Goal: Information Seeking & Learning: Learn about a topic

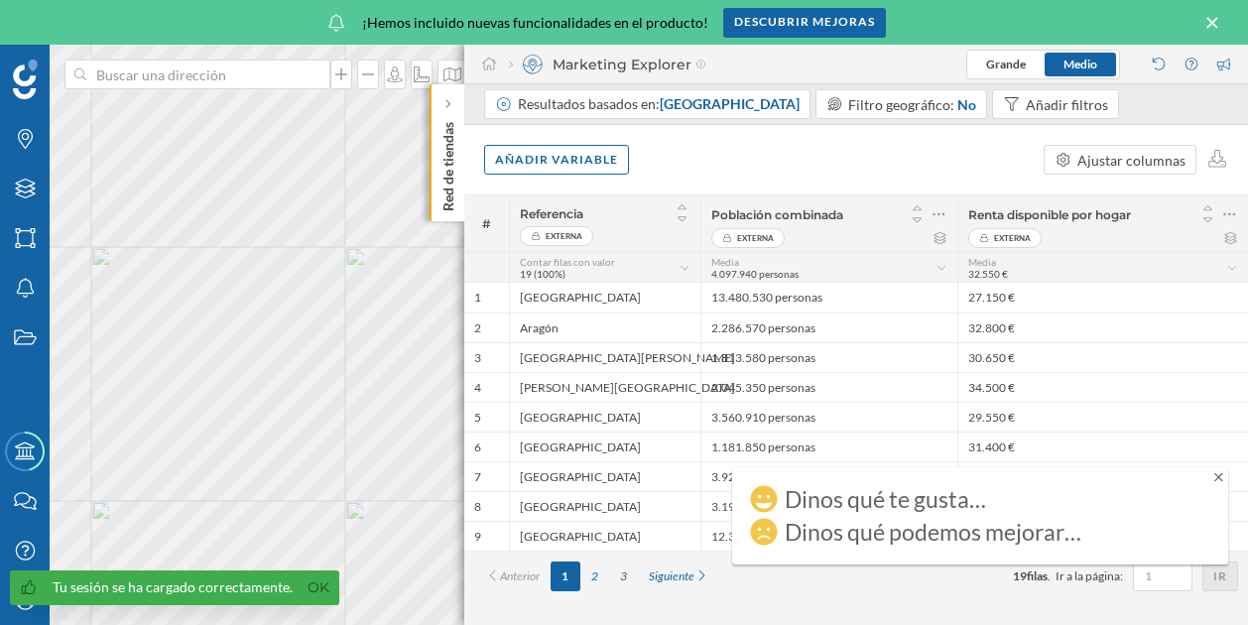
click at [1209, 21] on icon at bounding box center [1213, 23] width 22 height 18
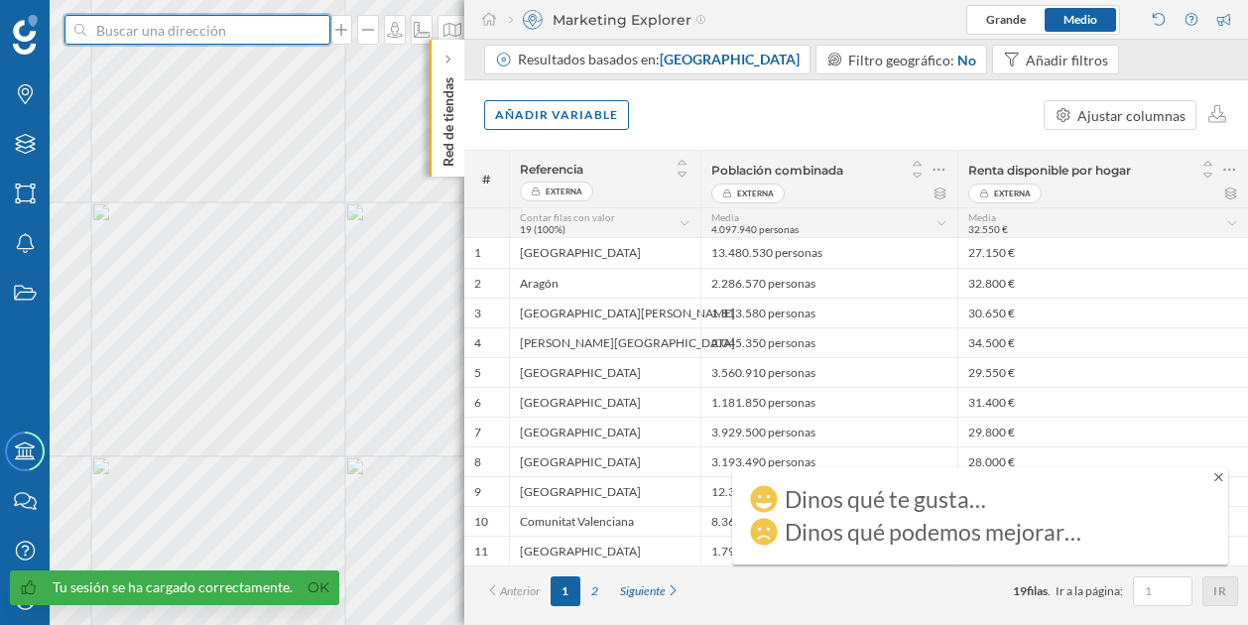
click at [241, 35] on input at bounding box center [197, 30] width 222 height 30
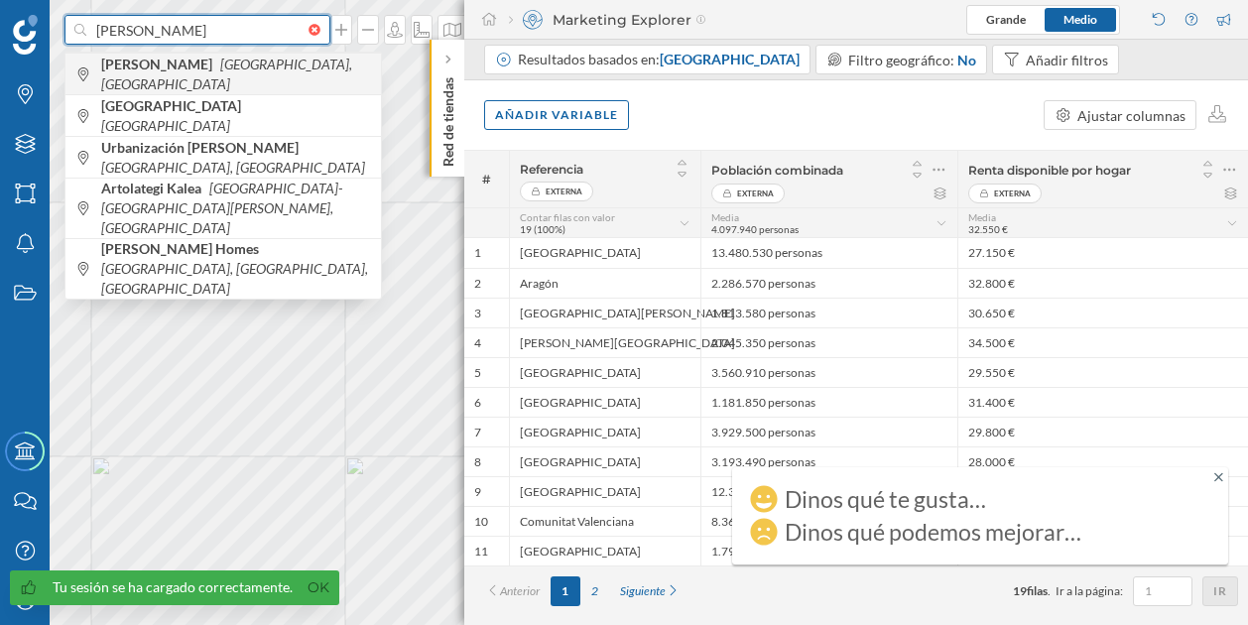
type input "[PERSON_NAME]"
click at [265, 74] on span "[PERSON_NAME], [GEOGRAPHIC_DATA]" at bounding box center [236, 75] width 270 height 40
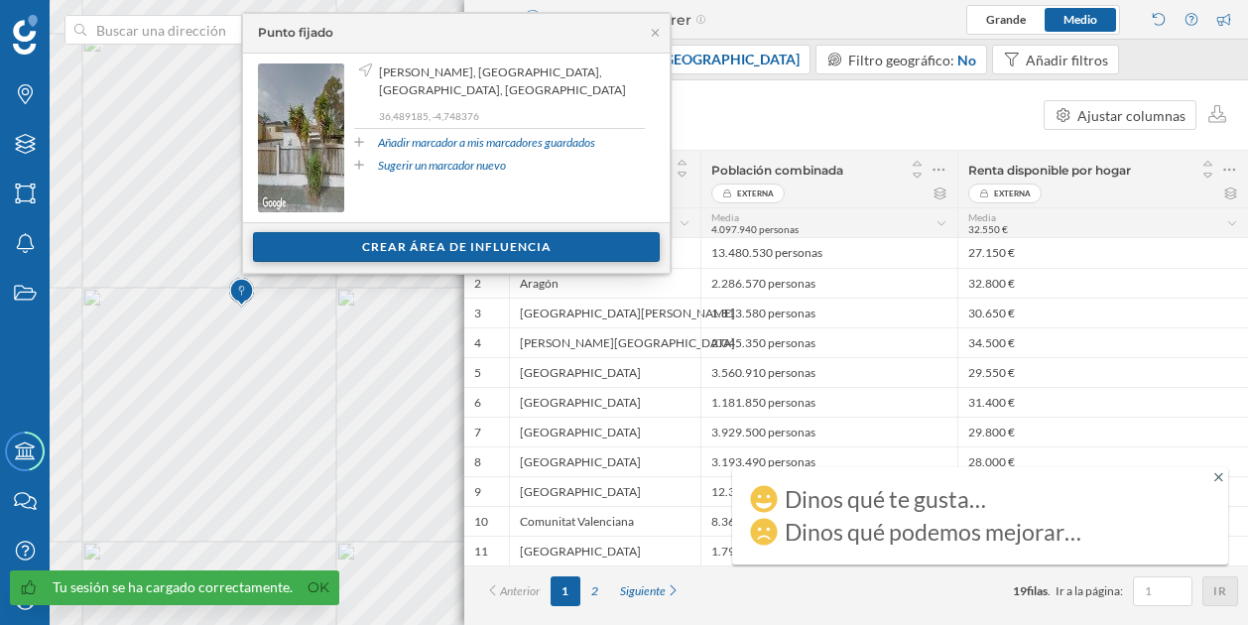
click at [494, 239] on div "Crear área de influencia" at bounding box center [456, 247] width 407 height 30
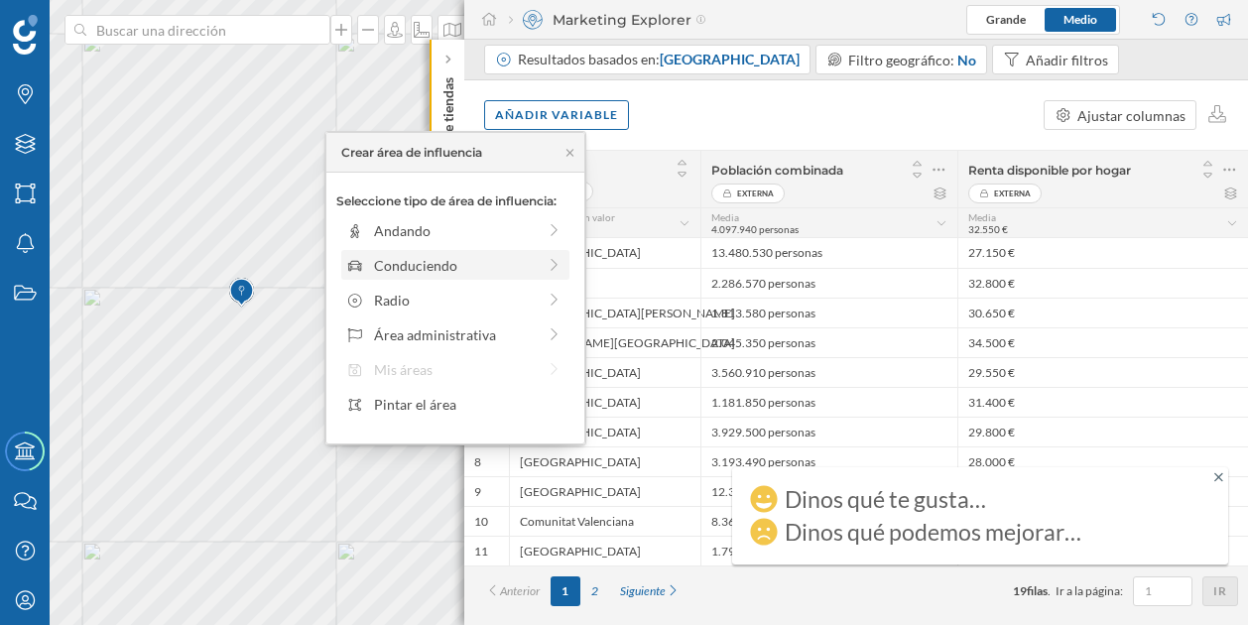
click at [495, 253] on div "Conduciendo" at bounding box center [455, 265] width 228 height 30
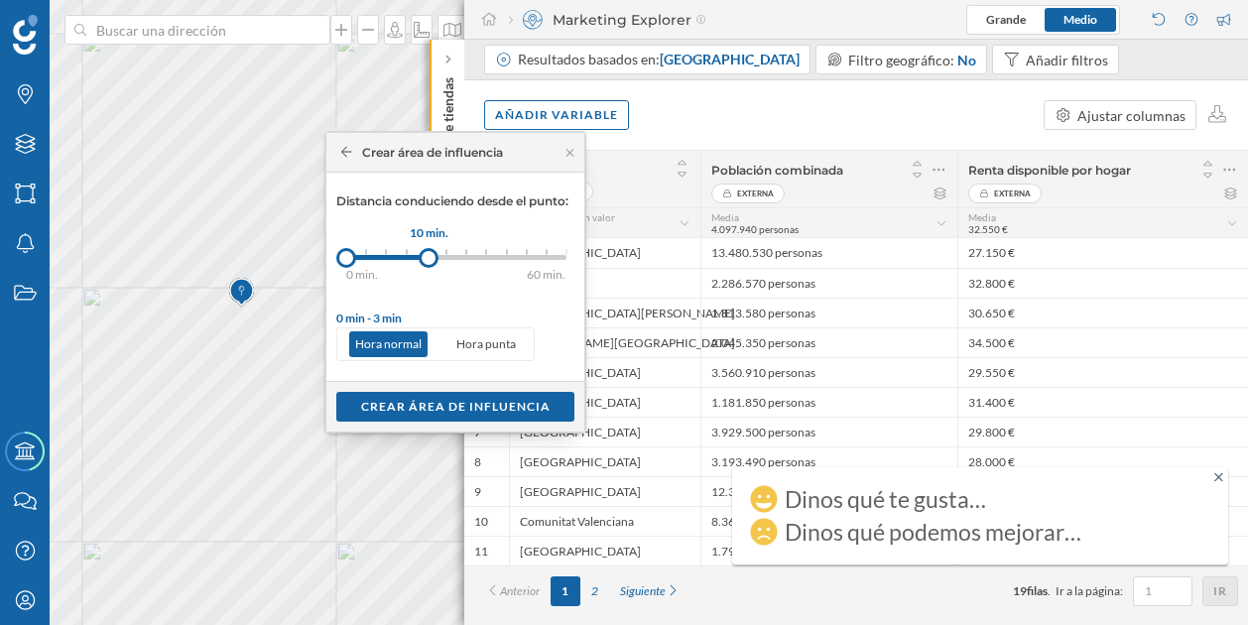
drag, startPoint x: 359, startPoint y: 249, endPoint x: 429, endPoint y: 249, distance: 69.5
click at [429, 249] on div at bounding box center [429, 258] width 20 height 20
click at [443, 393] on div "Crear área de influencia" at bounding box center [455, 406] width 238 height 30
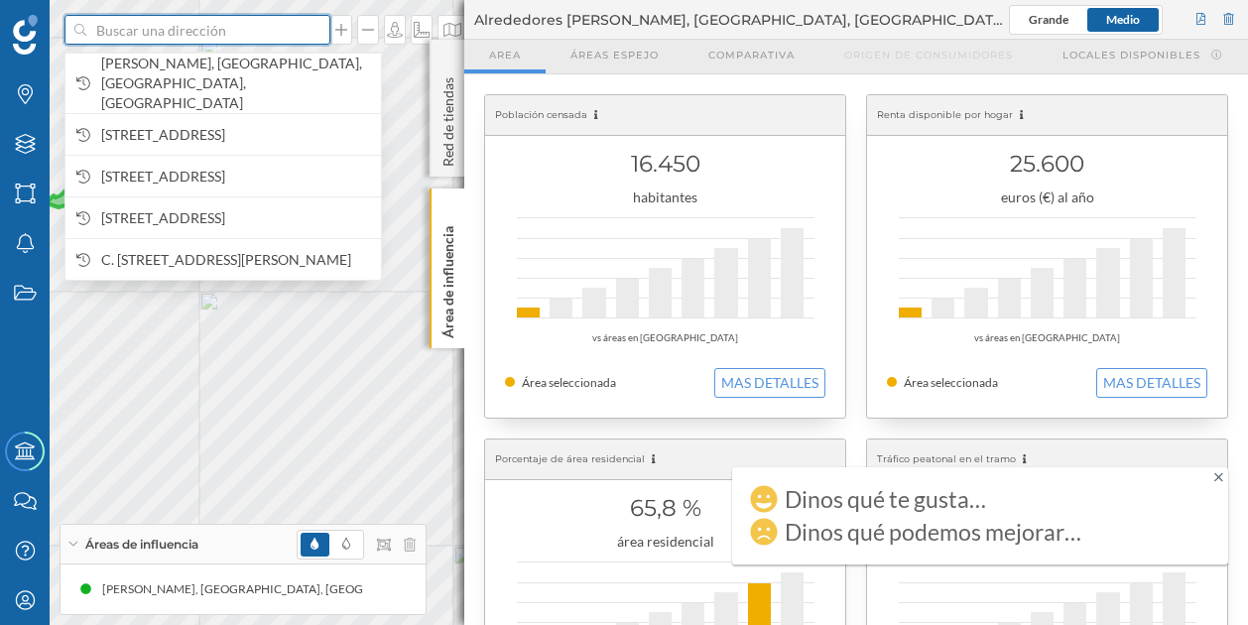
click at [250, 25] on input at bounding box center [197, 30] width 222 height 30
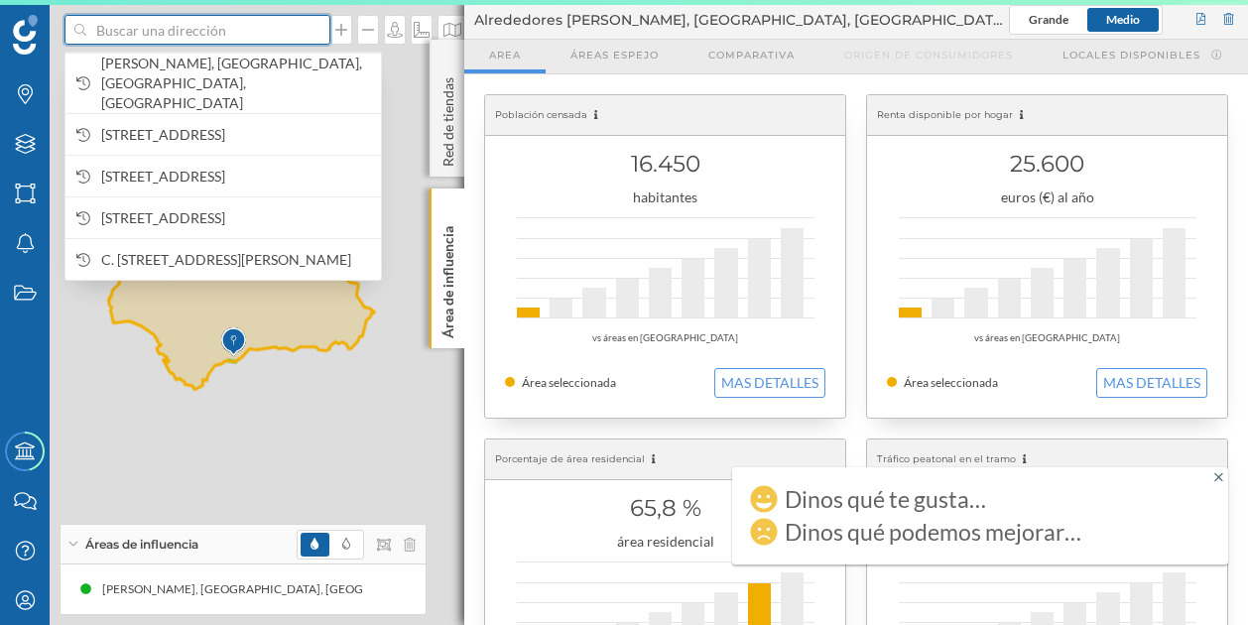
paste input "C. [STREET_ADDRESS][PERSON_NAME]"
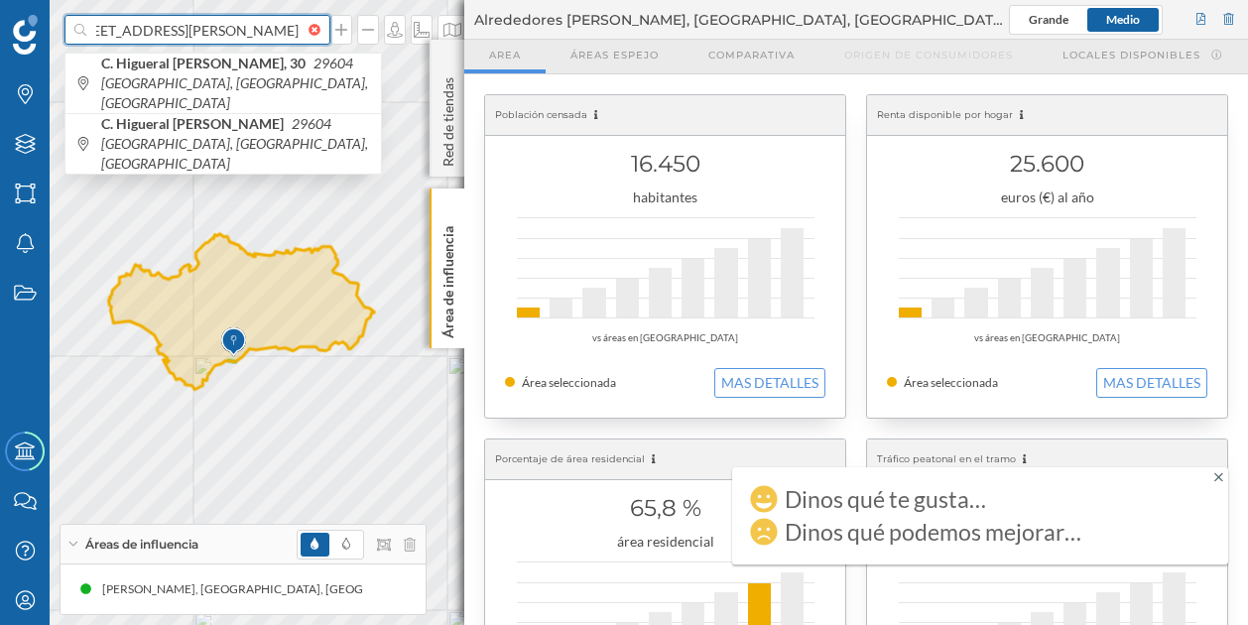
type input "C. [STREET_ADDRESS][PERSON_NAME]"
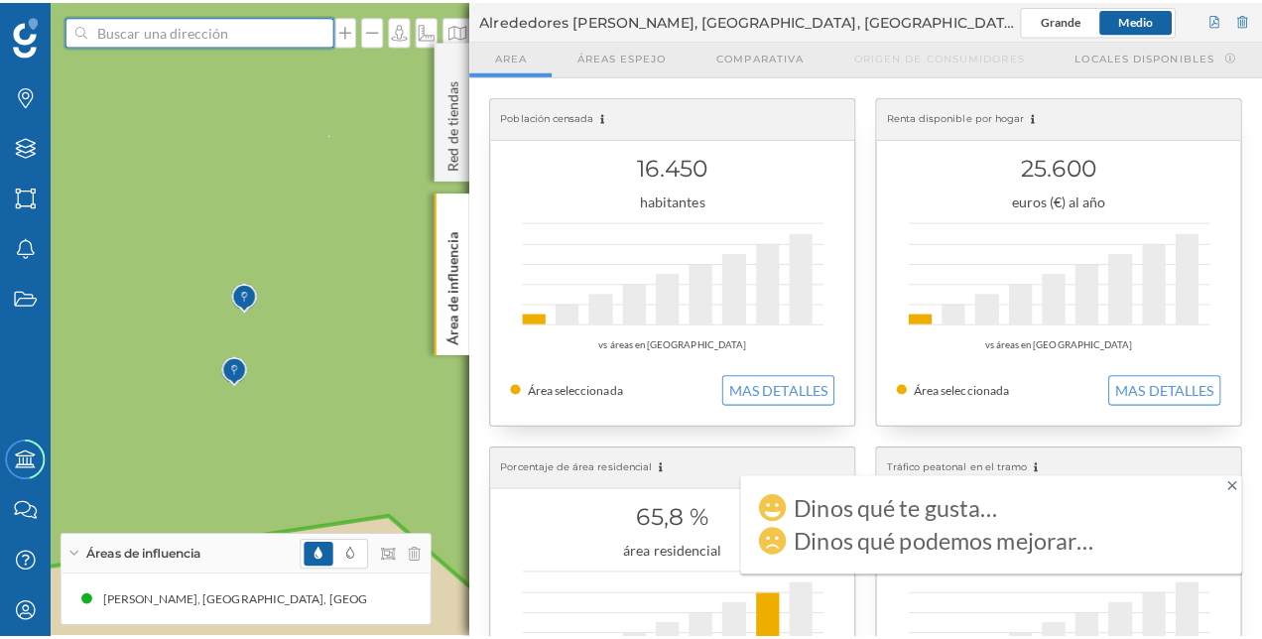
scroll to position [0, 0]
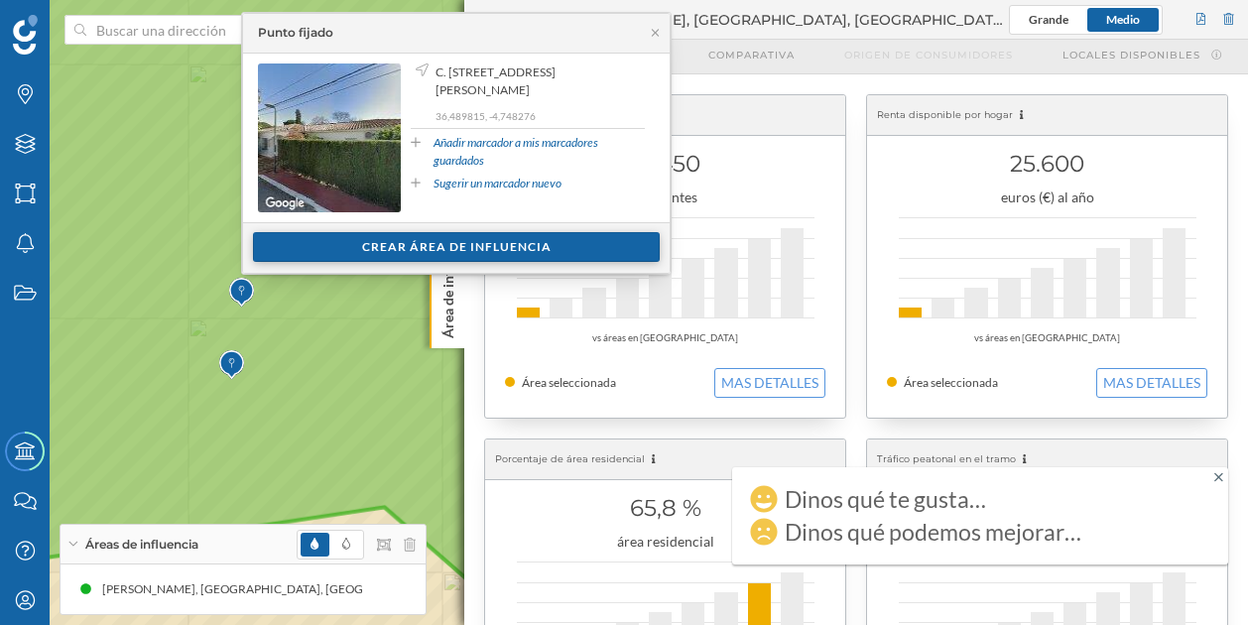
click at [346, 234] on div "Crear área de influencia" at bounding box center [456, 247] width 407 height 30
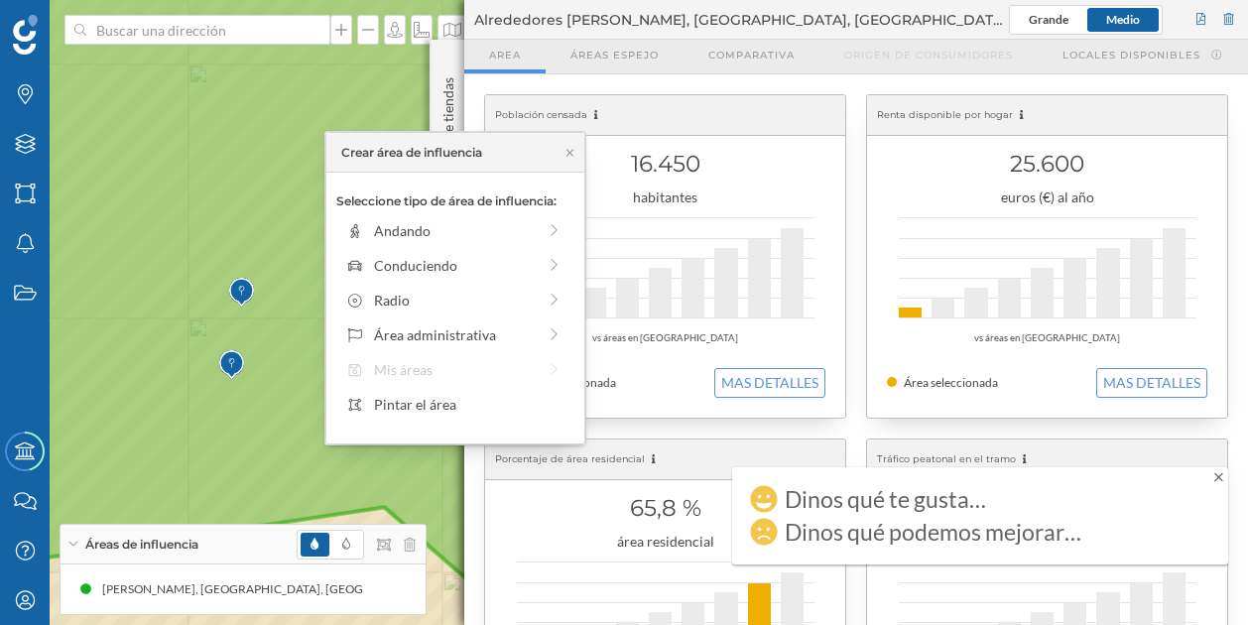
click at [232, 364] on img at bounding box center [231, 365] width 25 height 40
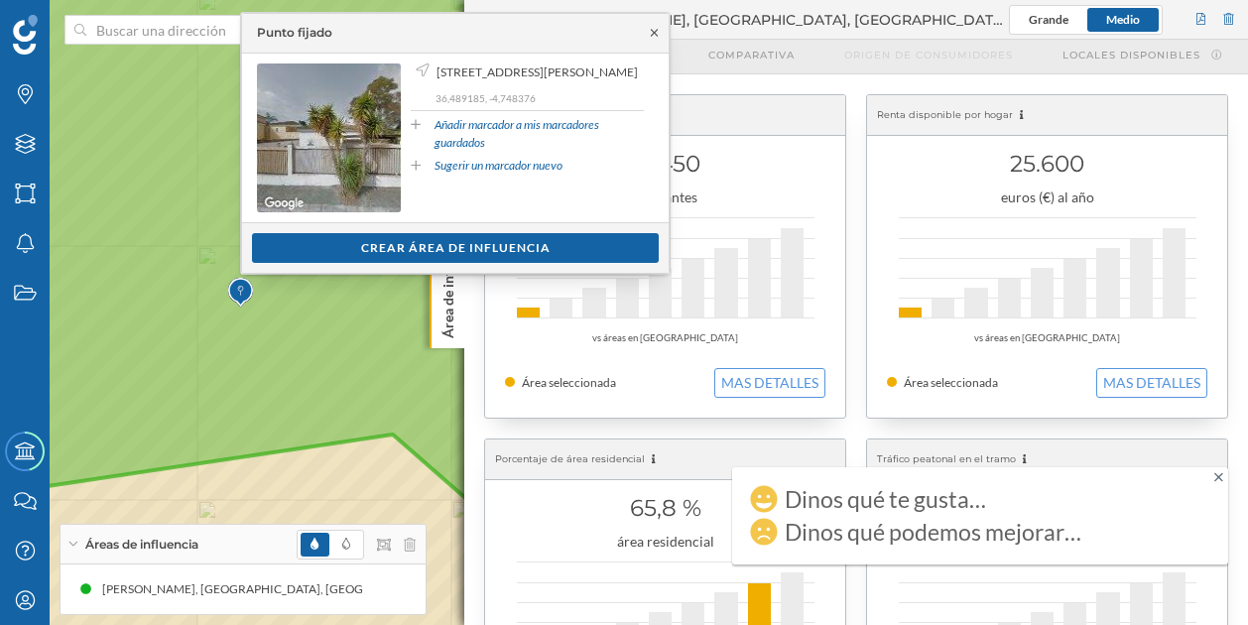
click at [654, 33] on icon at bounding box center [654, 32] width 7 height 7
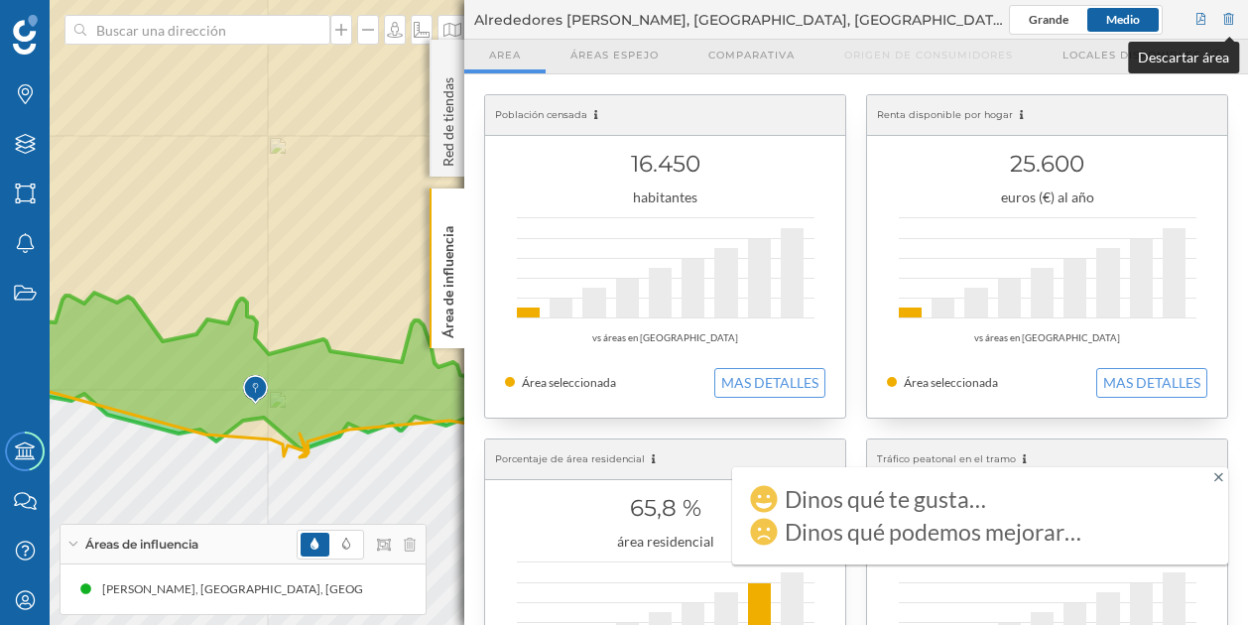
click at [1230, 11] on div at bounding box center [1229, 20] width 18 height 30
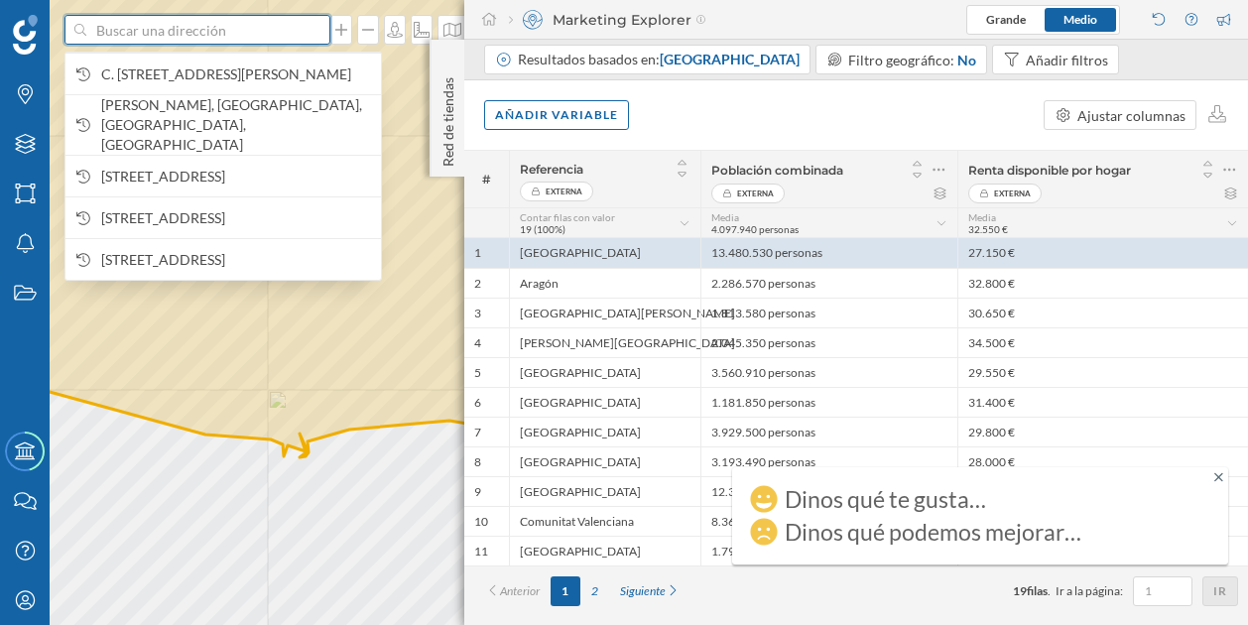
click at [258, 31] on input at bounding box center [197, 30] width 222 height 30
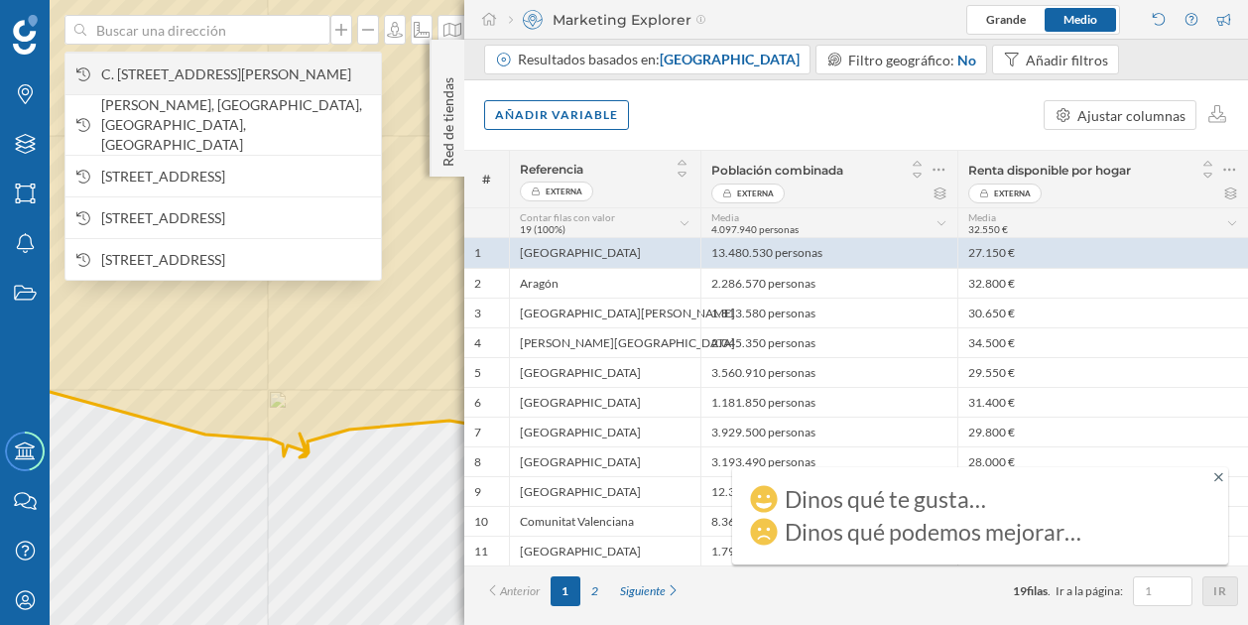
click at [262, 64] on span "C. [STREET_ADDRESS][PERSON_NAME]" at bounding box center [236, 74] width 270 height 20
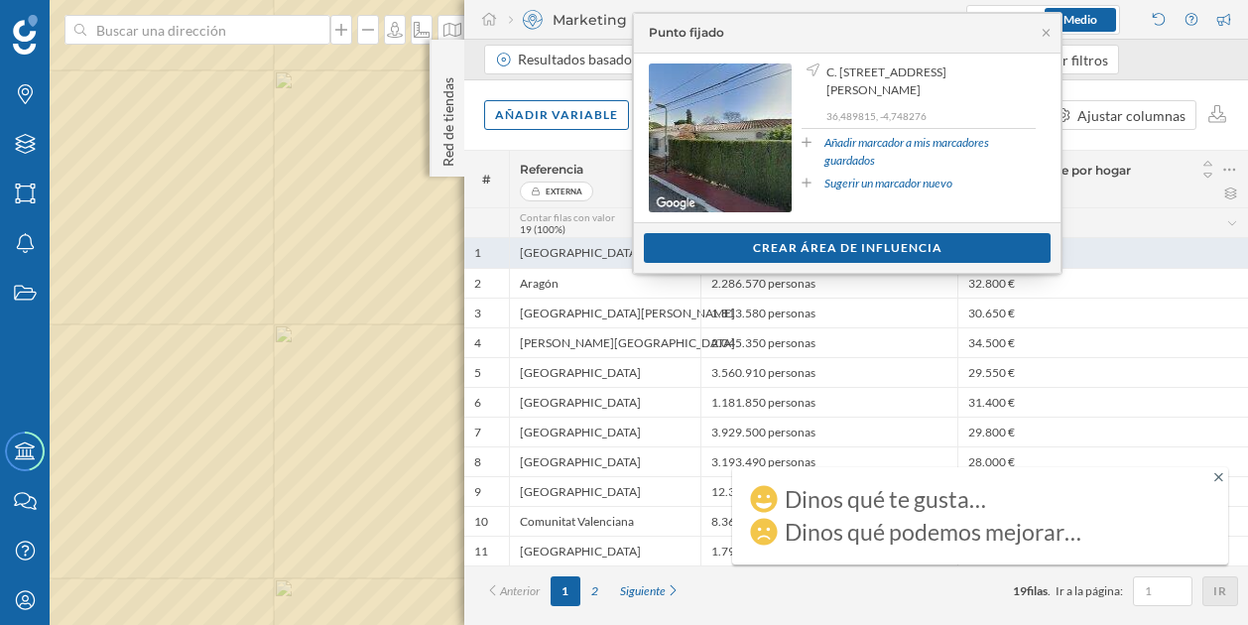
click at [708, 240] on div "Crear área de influencia" at bounding box center [847, 248] width 407 height 30
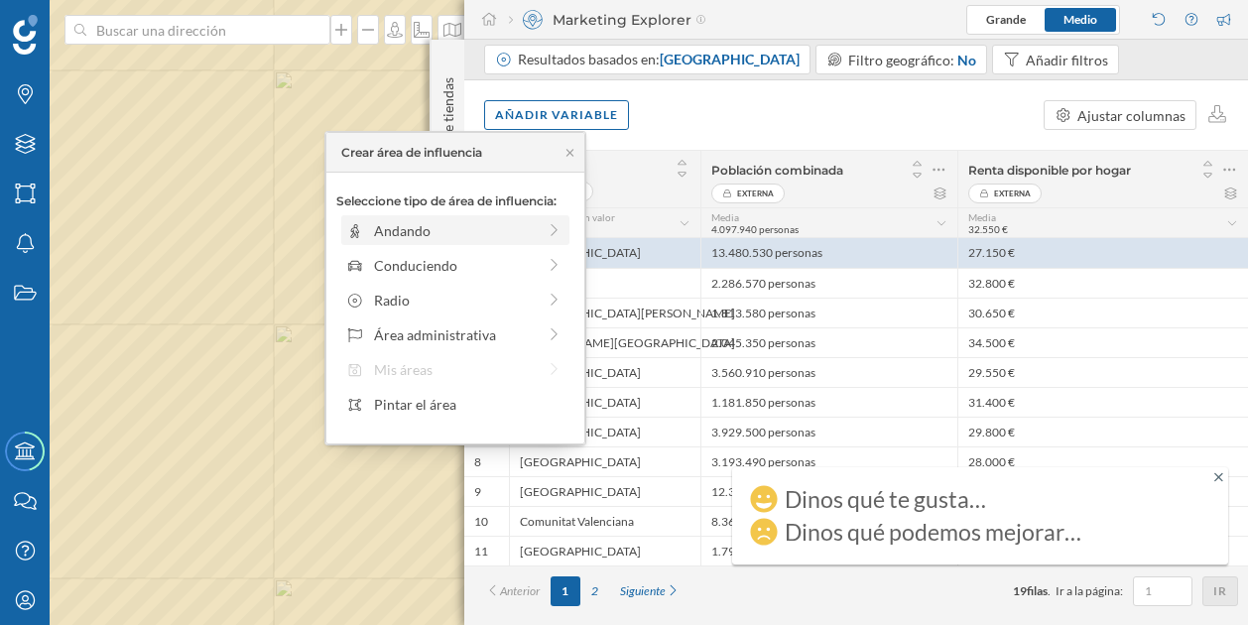
click at [496, 224] on div "Andando" at bounding box center [455, 230] width 162 height 21
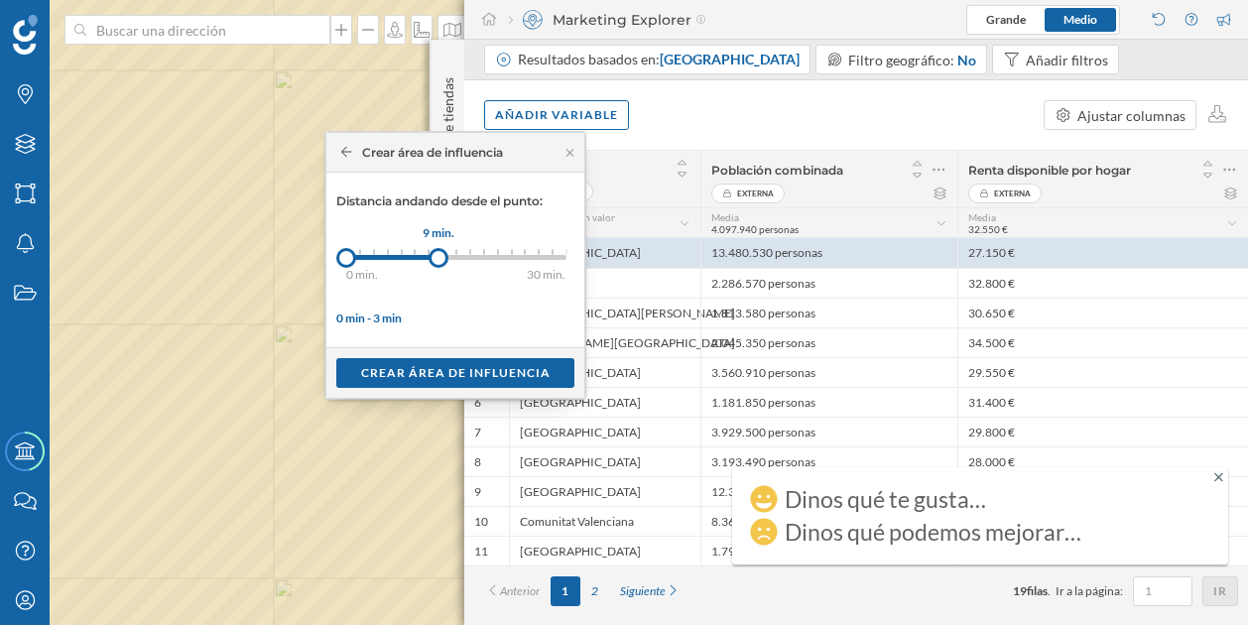
drag, startPoint x: 353, startPoint y: 253, endPoint x: 438, endPoint y: 253, distance: 84.3
click at [438, 253] on div at bounding box center [439, 258] width 20 height 20
click at [344, 155] on icon at bounding box center [346, 152] width 11 height 10
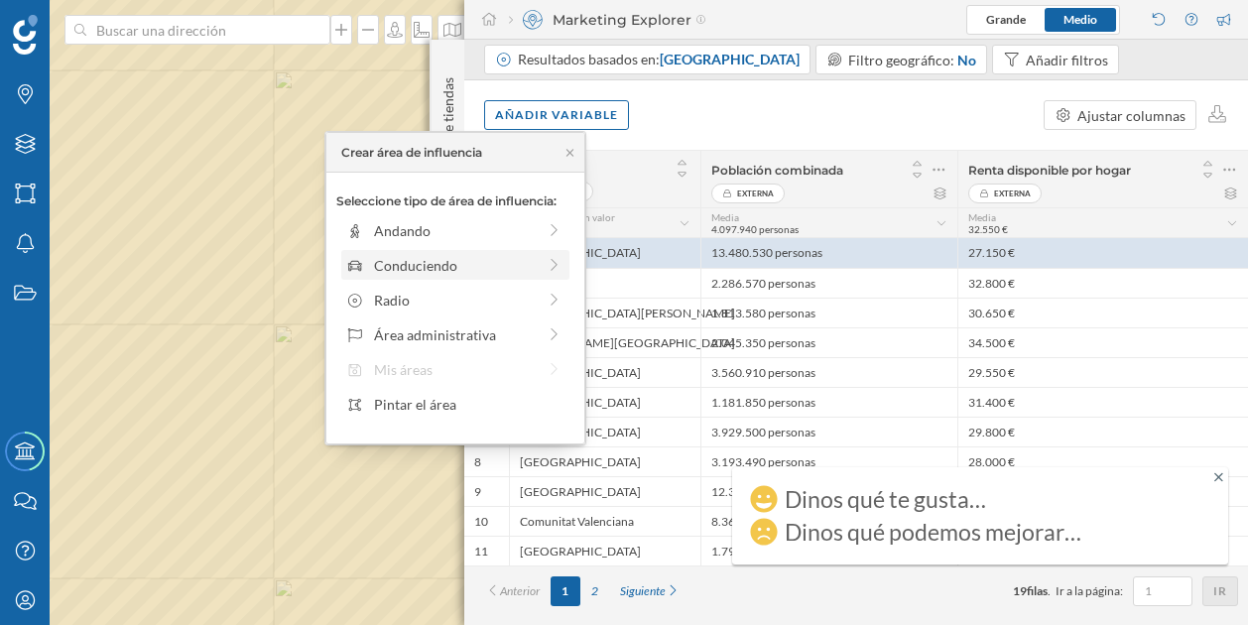
click at [396, 256] on div "Conduciendo" at bounding box center [455, 265] width 162 height 21
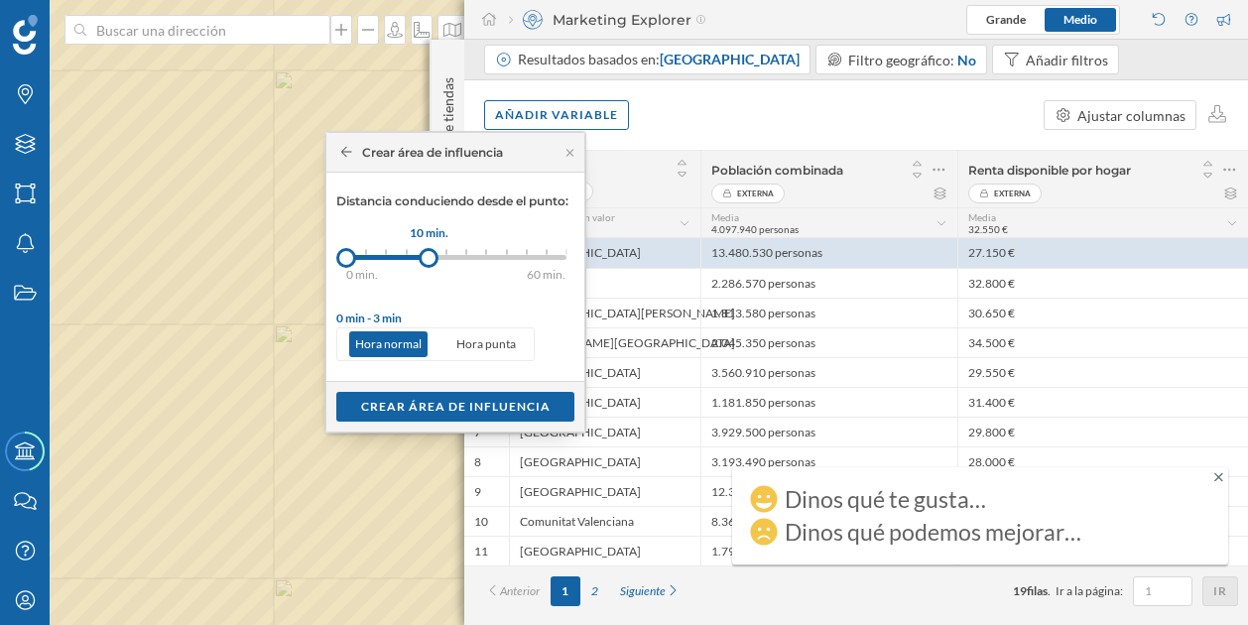
drag, startPoint x: 365, startPoint y: 249, endPoint x: 429, endPoint y: 250, distance: 63.5
click at [429, 250] on div at bounding box center [429, 258] width 20 height 20
click at [447, 411] on div "Crear área de influencia" at bounding box center [455, 406] width 238 height 30
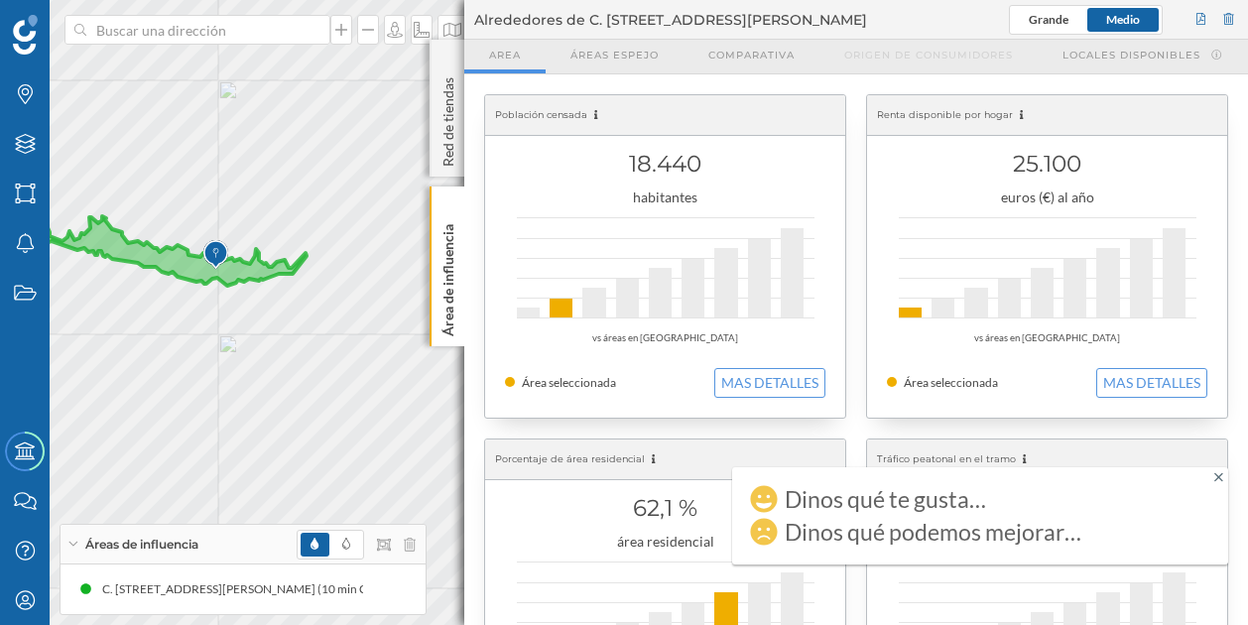
drag, startPoint x: 463, startPoint y: 126, endPoint x: 618, endPoint y: 130, distance: 154.8
click at [618, 130] on div "Marcas Capas Áreas Notificaciones Estados Academy Contacta con nosotros Centro …" at bounding box center [624, 312] width 1248 height 625
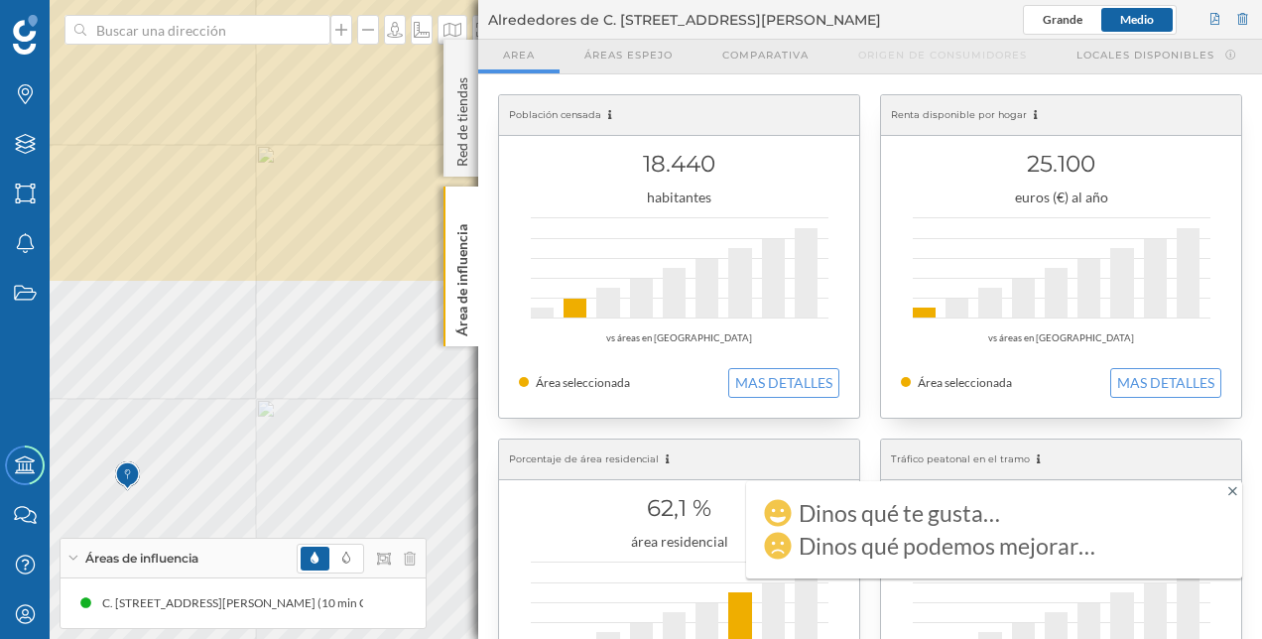
click at [341, 0] on html "Marcas Capas Áreas Notificaciones Estados Academy Contacta con nosotros Centro …" at bounding box center [631, 319] width 1262 height 639
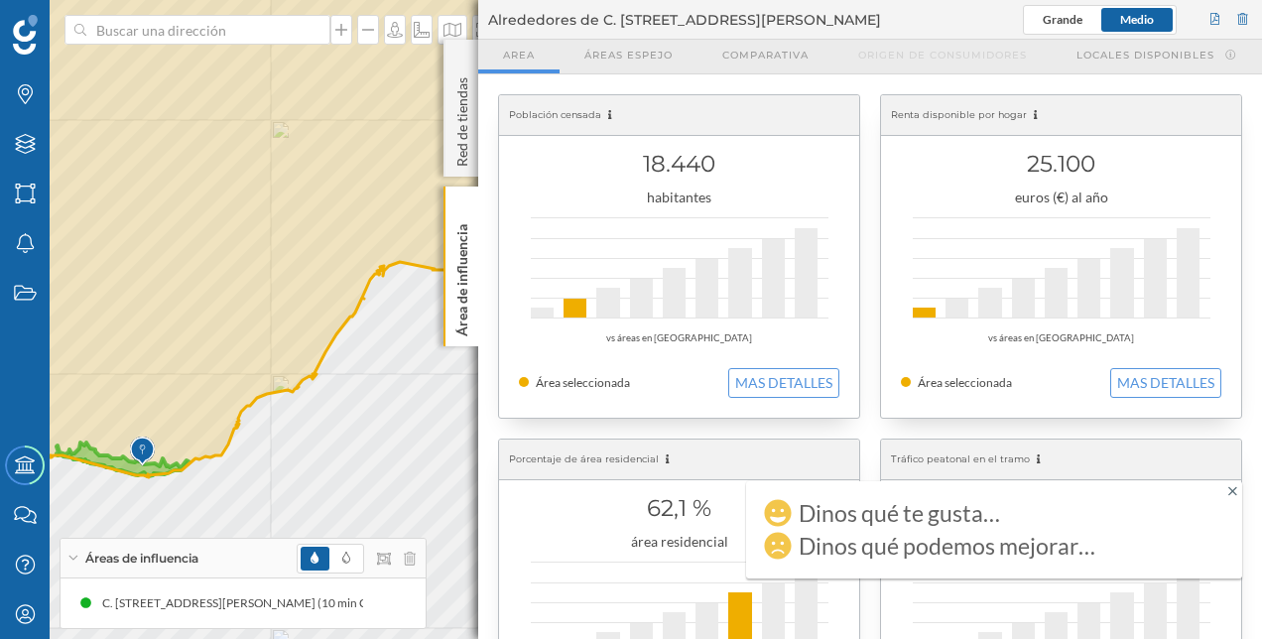
click at [108, 458] on icon at bounding box center [123, 460] width 132 height 34
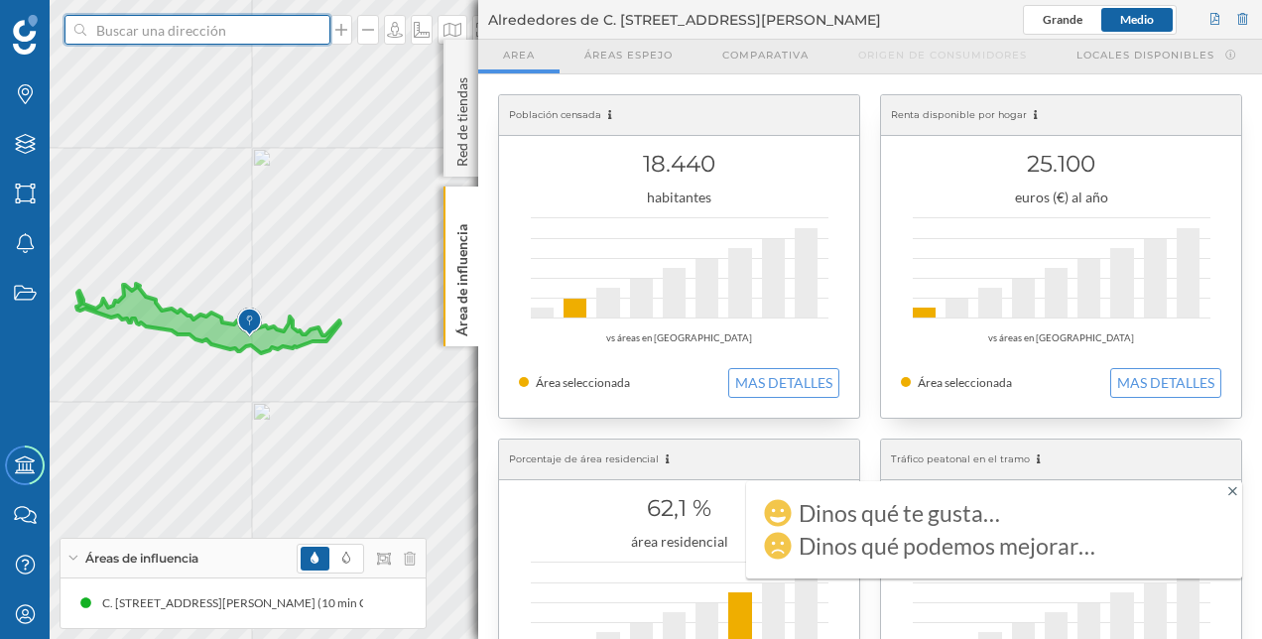
click at [257, 30] on input at bounding box center [197, 30] width 222 height 30
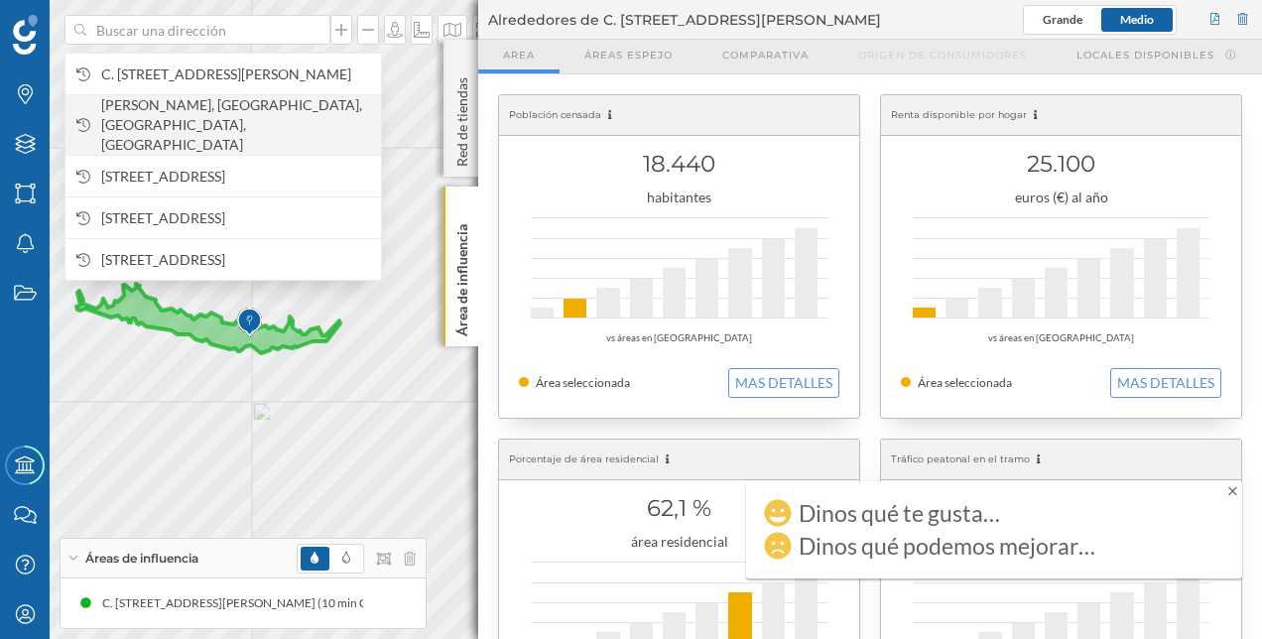
click at [244, 107] on span "[PERSON_NAME], [GEOGRAPHIC_DATA], [GEOGRAPHIC_DATA], [GEOGRAPHIC_DATA]" at bounding box center [236, 125] width 270 height 60
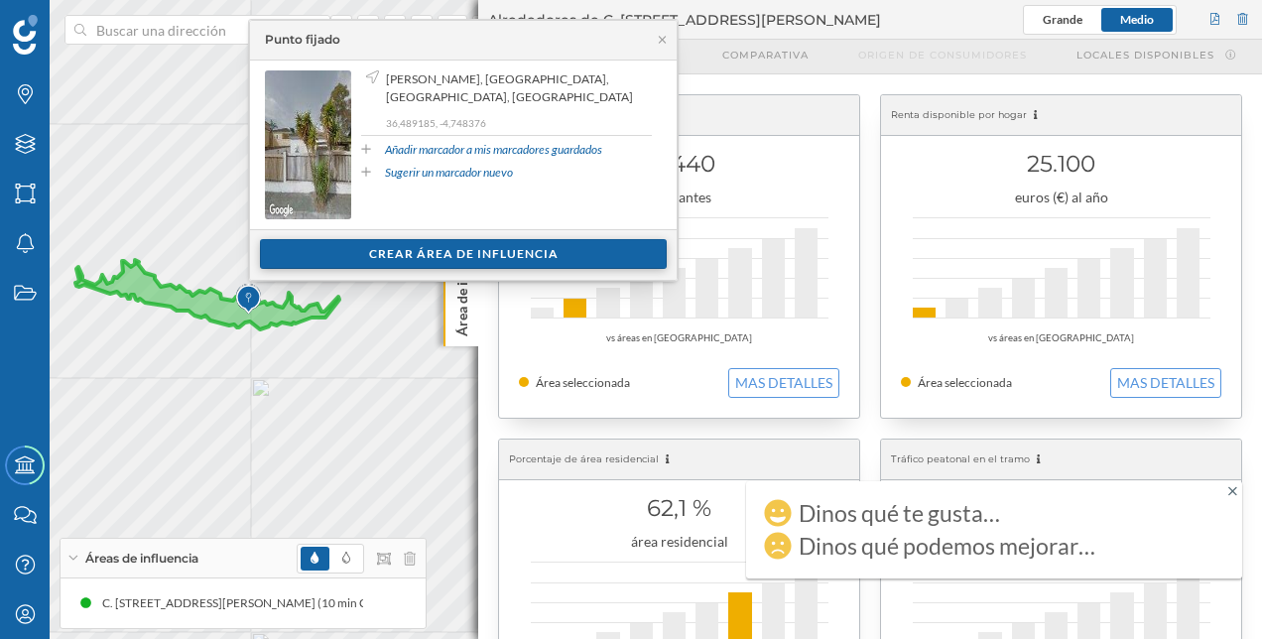
click at [390, 256] on div "Crear área de influencia" at bounding box center [463, 254] width 407 height 30
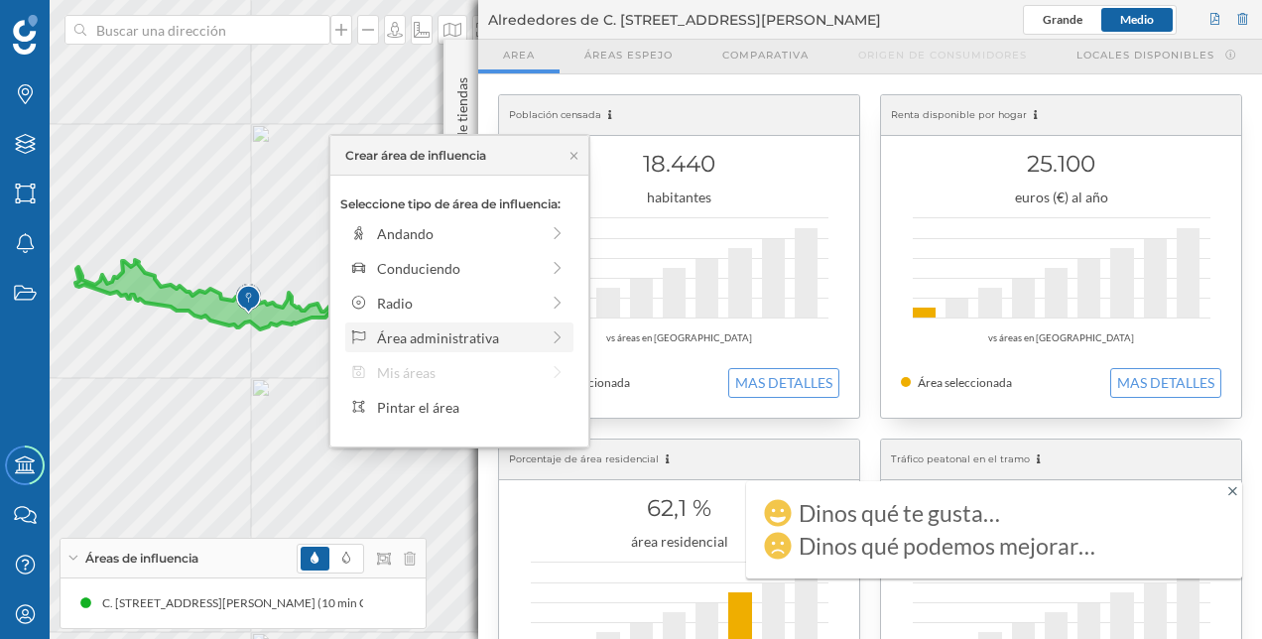
click at [381, 327] on div "Área administrativa" at bounding box center [458, 337] width 162 height 21
drag, startPoint x: 476, startPoint y: 300, endPoint x: 618, endPoint y: 253, distance: 149.4
click at [618, 253] on div "Marcas Capas Áreas Notificaciones Estados Academy Contacta con nosotros Centro …" at bounding box center [631, 319] width 1262 height 639
click at [851, 78] on div "Población censada 18.440 habitantes vs áreas en [GEOGRAPHIC_DATA] Área seleccio…" at bounding box center [870, 600] width 784 height 1053
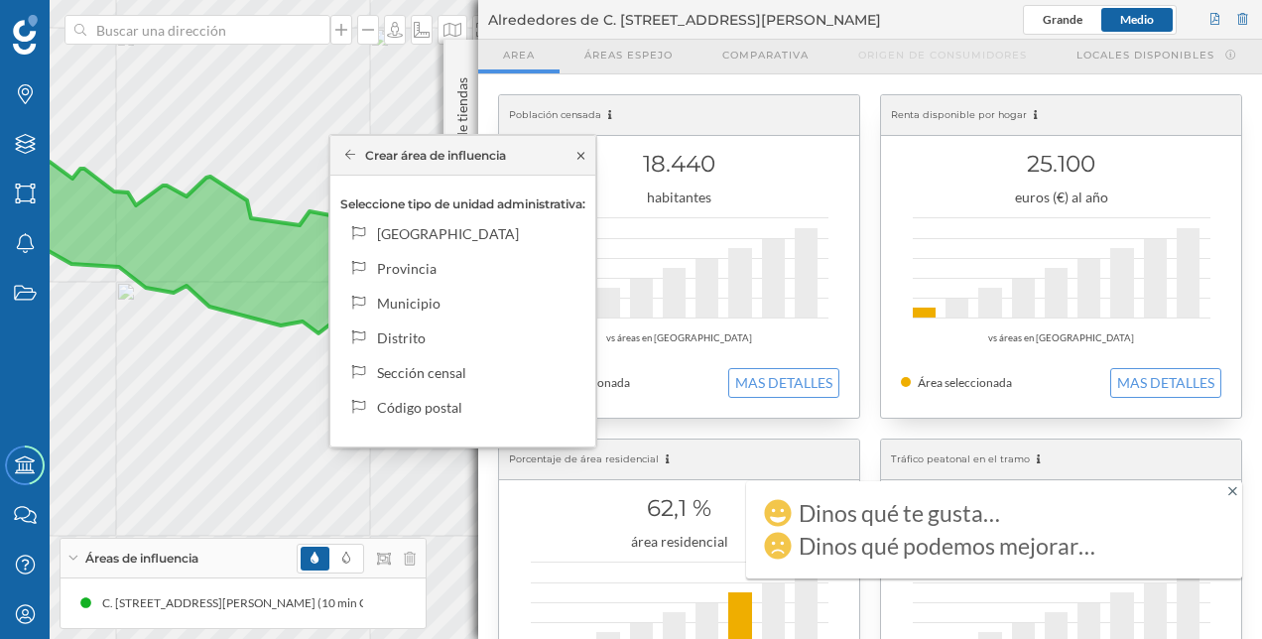
click at [585, 151] on icon at bounding box center [581, 156] width 15 height 12
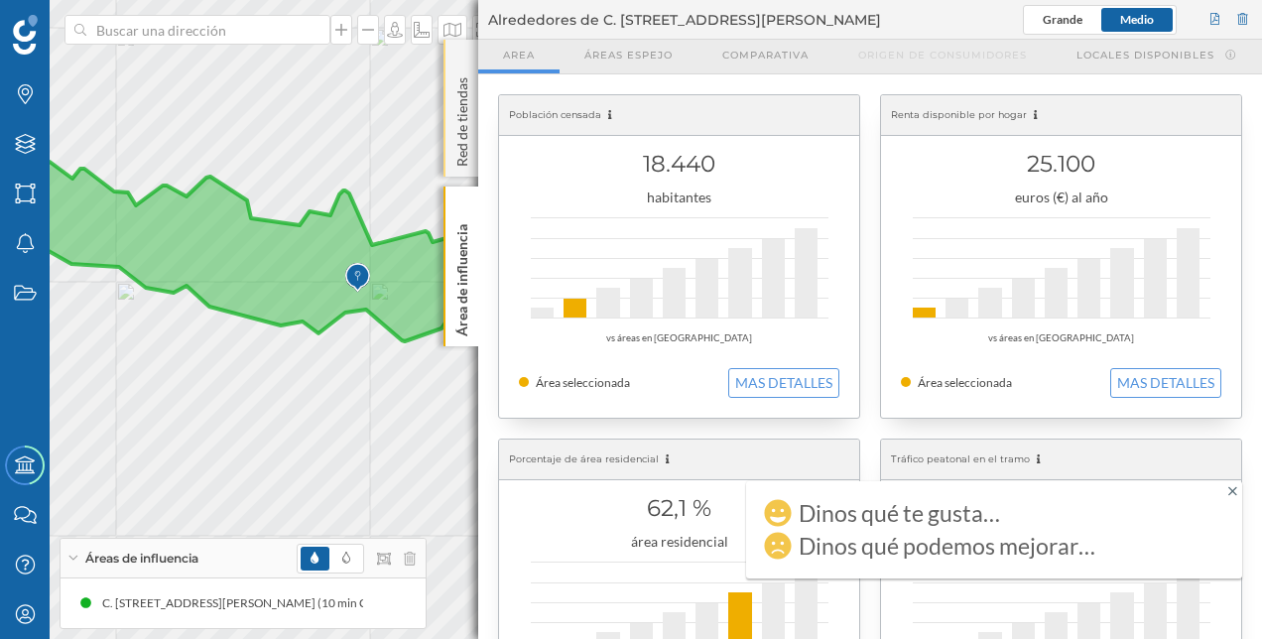
click at [471, 111] on p "Red de tiendas" at bounding box center [462, 117] width 20 height 97
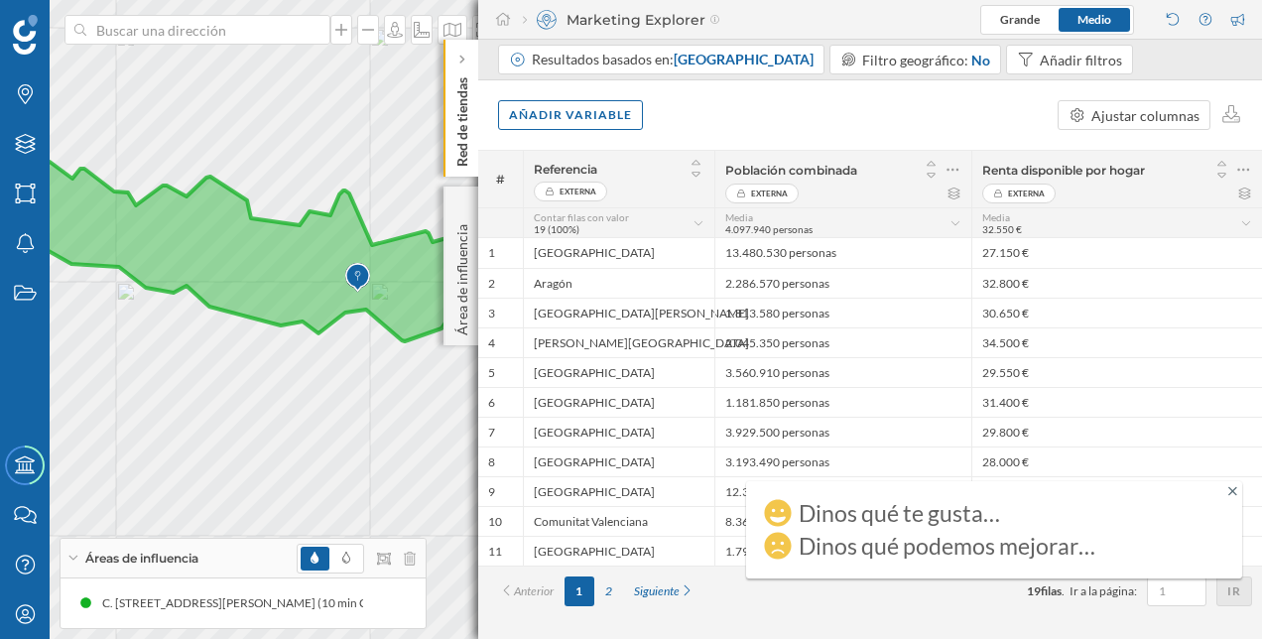
click at [1238, 492] on div "Dinos qué te gusta… Dinos qué podemos mejorar…" at bounding box center [994, 529] width 496 height 97
click at [1232, 489] on icon at bounding box center [1232, 491] width 9 height 14
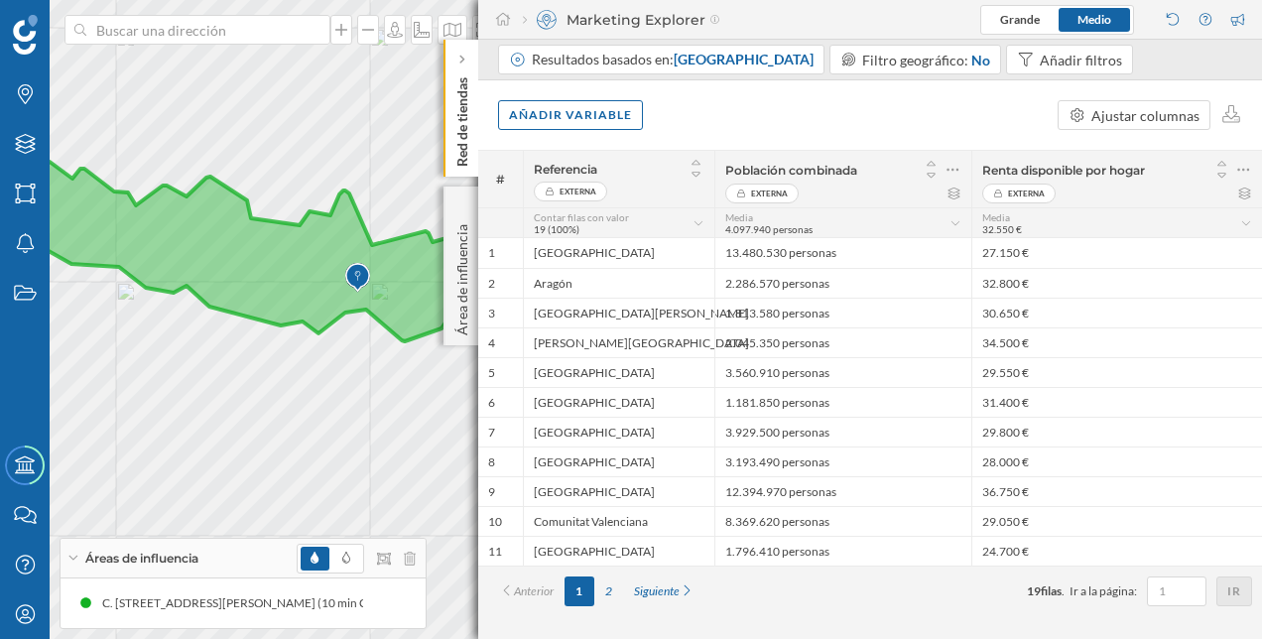
drag, startPoint x: 480, startPoint y: 584, endPoint x: 556, endPoint y: 595, distance: 76.2
click at [625, 607] on div "Anterior 1 2 Siguiente 19 filas . Ir a la página: Ir" at bounding box center [870, 591] width 784 height 51
click at [70, 552] on div "Áreas de influencia" at bounding box center [243, 559] width 365 height 40
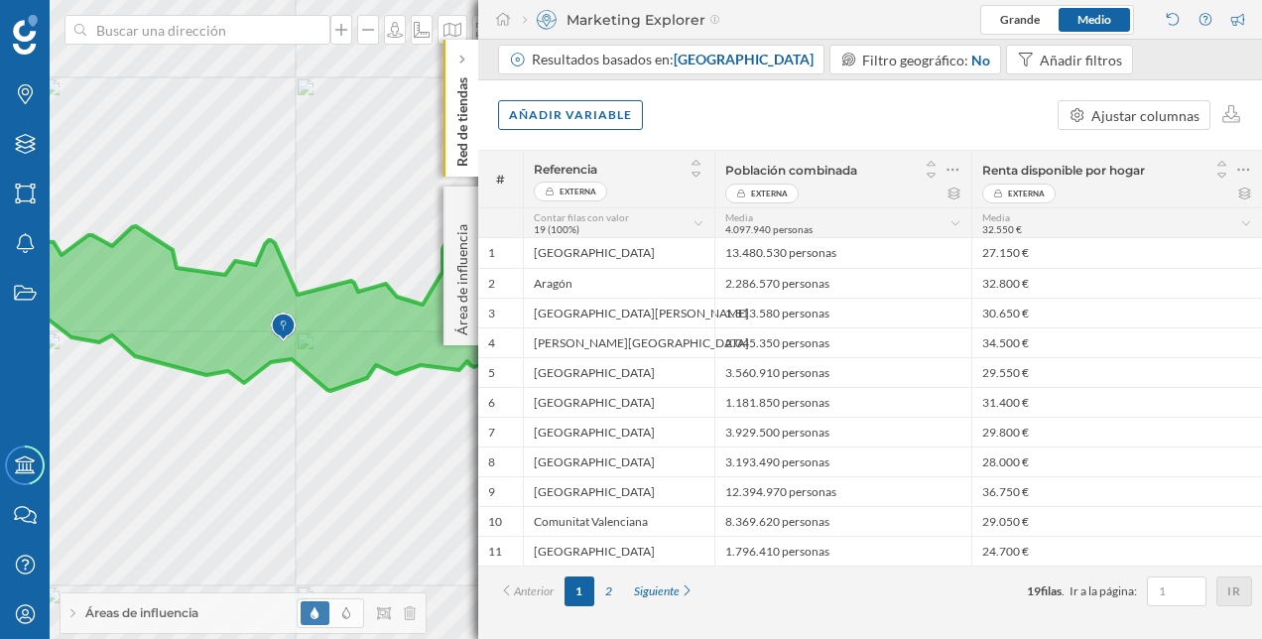
click at [282, 320] on img at bounding box center [283, 328] width 25 height 40
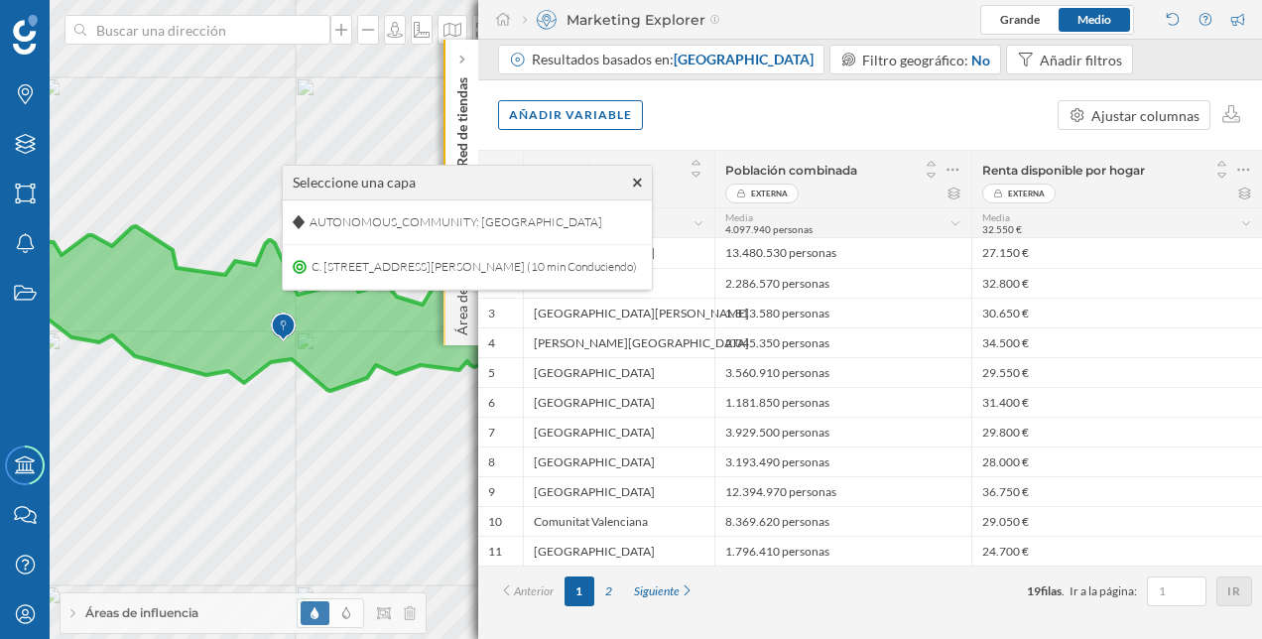
click at [460, 319] on p "Área de influencia" at bounding box center [462, 275] width 20 height 119
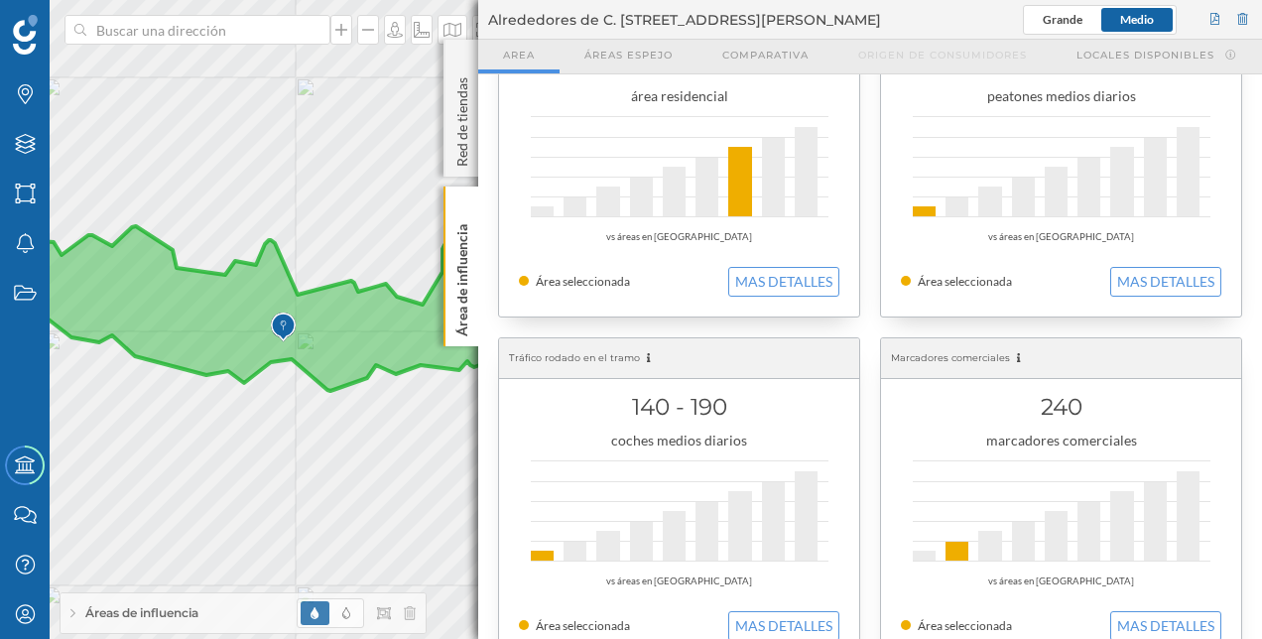
scroll to position [484, 0]
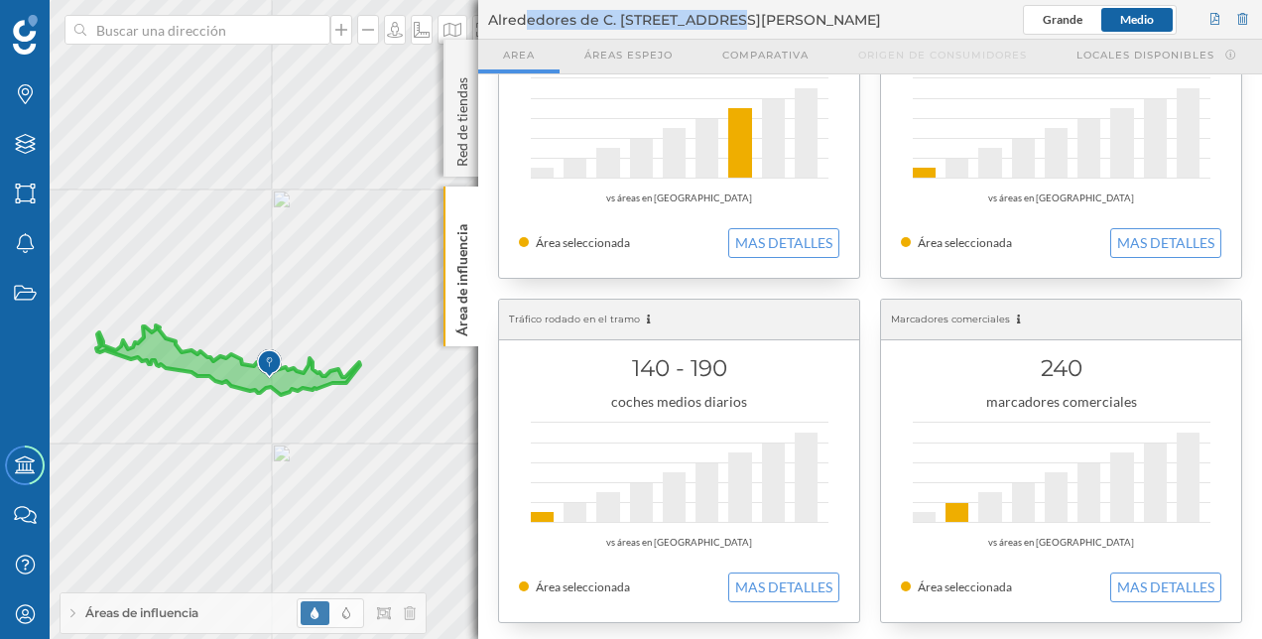
drag, startPoint x: 478, startPoint y: 12, endPoint x: 714, endPoint y: 13, distance: 236.2
click at [714, 13] on div "Alrededores de C. [STREET_ADDRESS][PERSON_NAME] [GEOGRAPHIC_DATA]" at bounding box center [870, 20] width 784 height 40
click at [1198, 11] on div "Grande Medio" at bounding box center [1137, 20] width 229 height 30
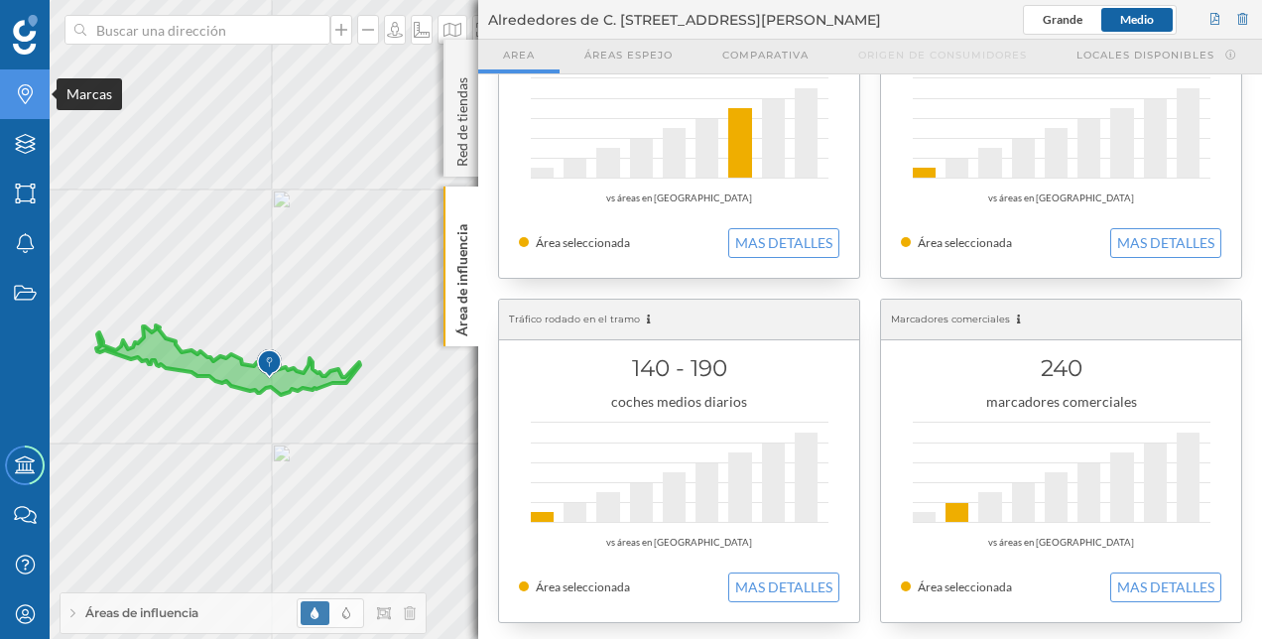
click at [32, 96] on icon "Marcas" at bounding box center [25, 94] width 25 height 20
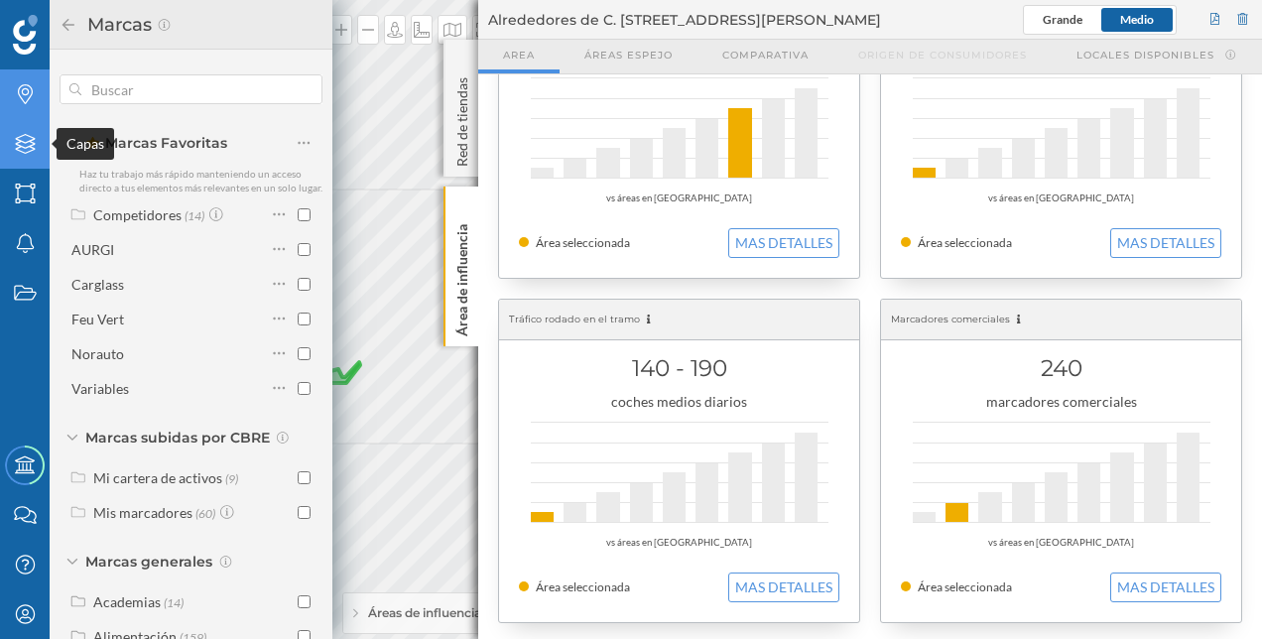
click at [39, 141] on div "Capas" at bounding box center [25, 144] width 50 height 50
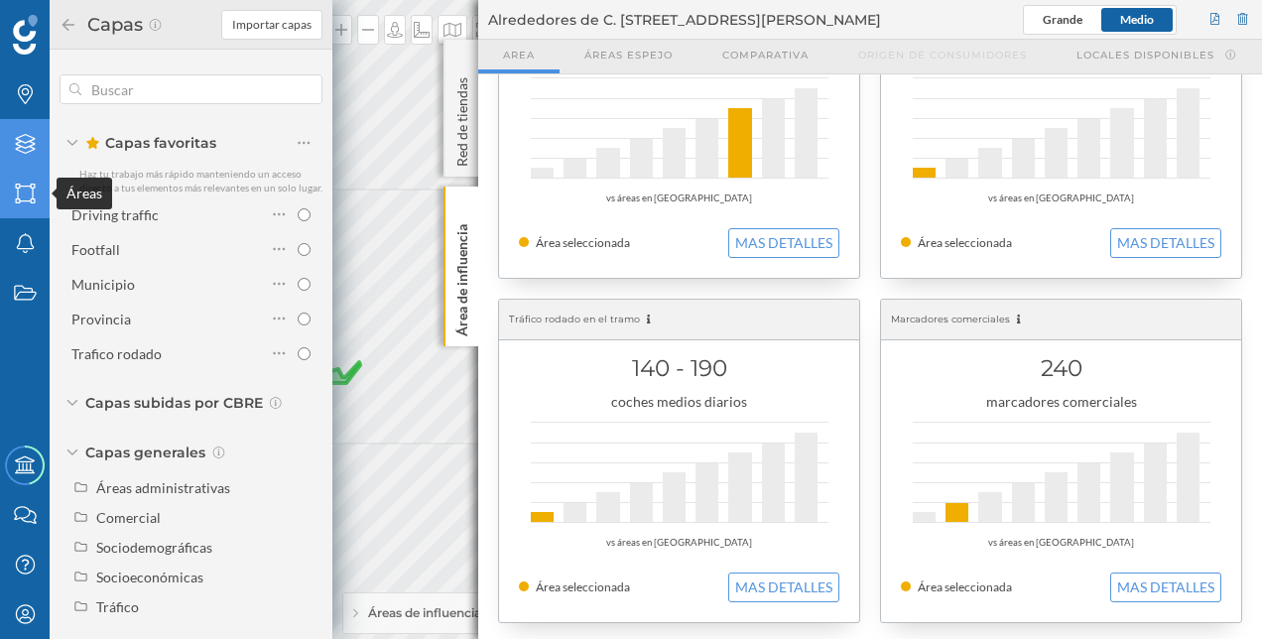
click at [20, 192] on icon "Áreas" at bounding box center [25, 194] width 25 height 20
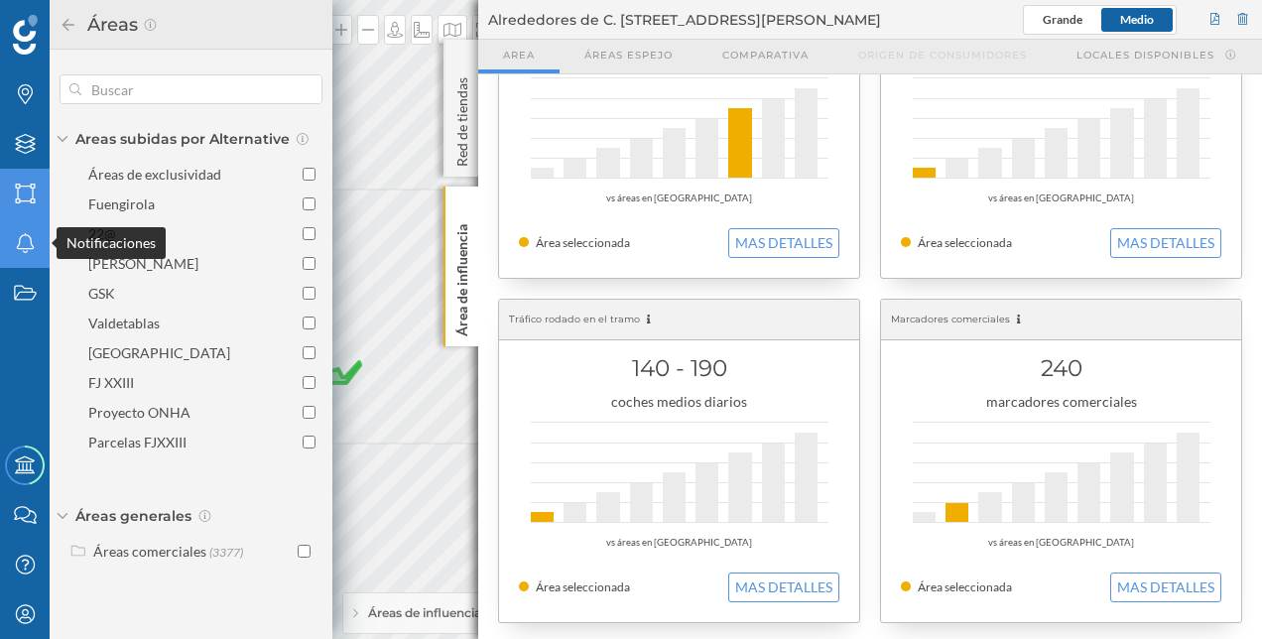
click at [37, 234] on icon "Notificaciones" at bounding box center [25, 243] width 25 height 20
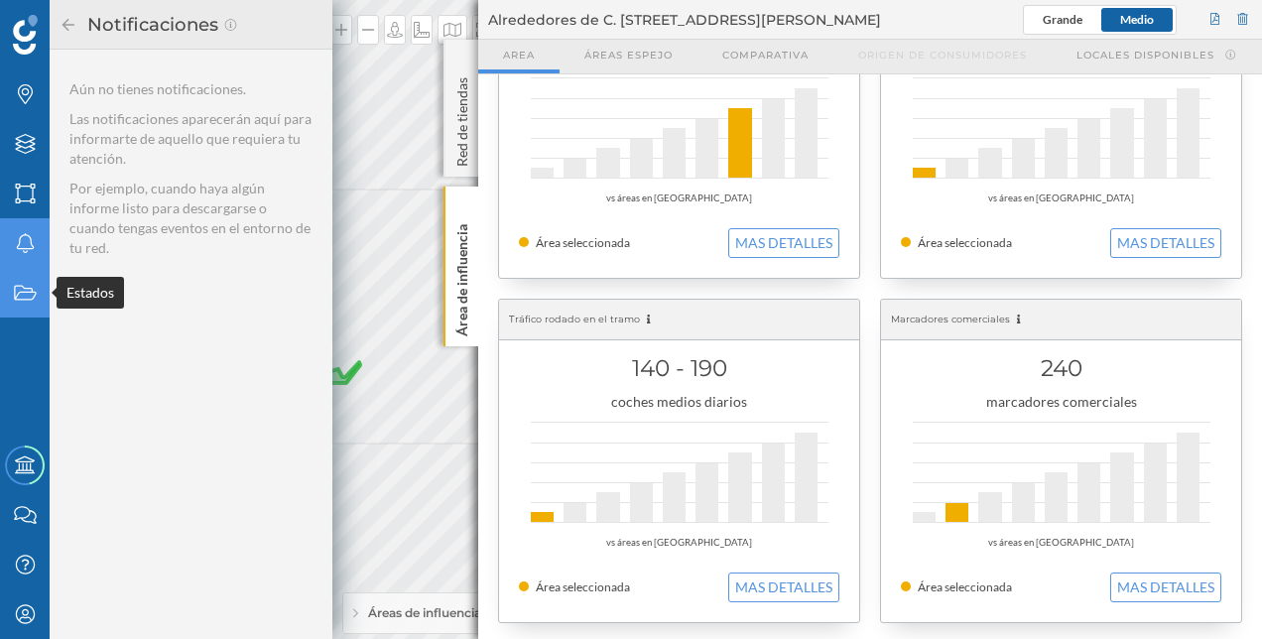
click at [22, 298] on icon "Estados" at bounding box center [25, 293] width 25 height 20
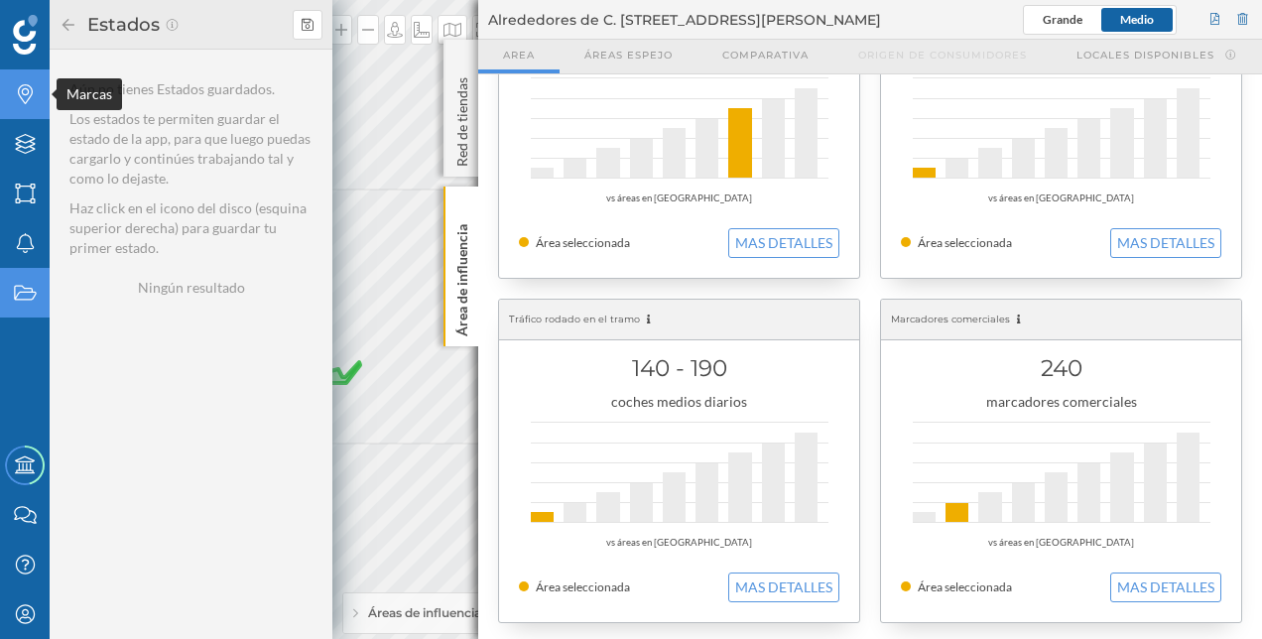
click at [18, 93] on icon at bounding box center [25, 94] width 15 height 20
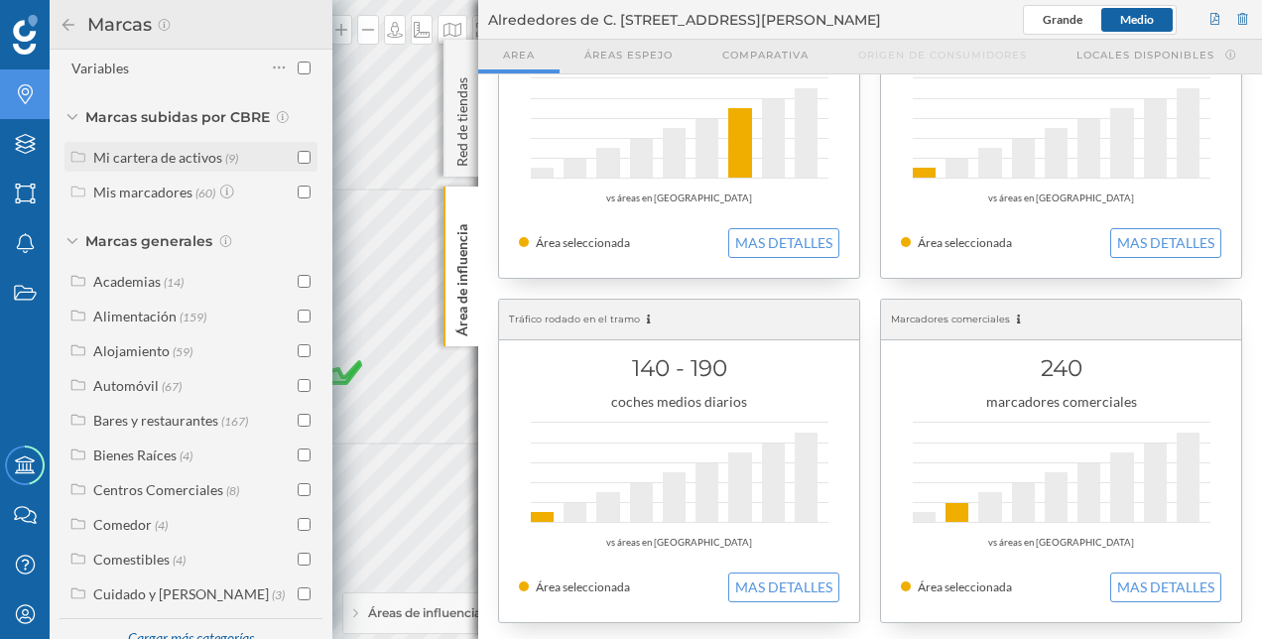
scroll to position [368, 0]
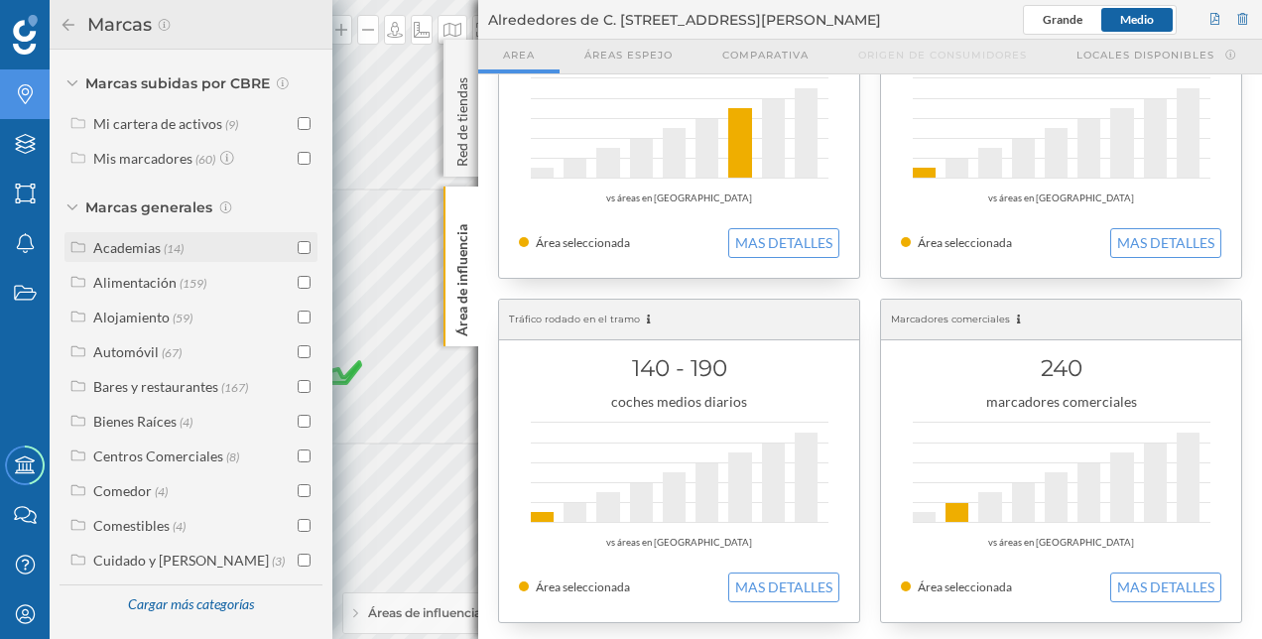
click at [108, 245] on div "Academias" at bounding box center [126, 247] width 67 height 17
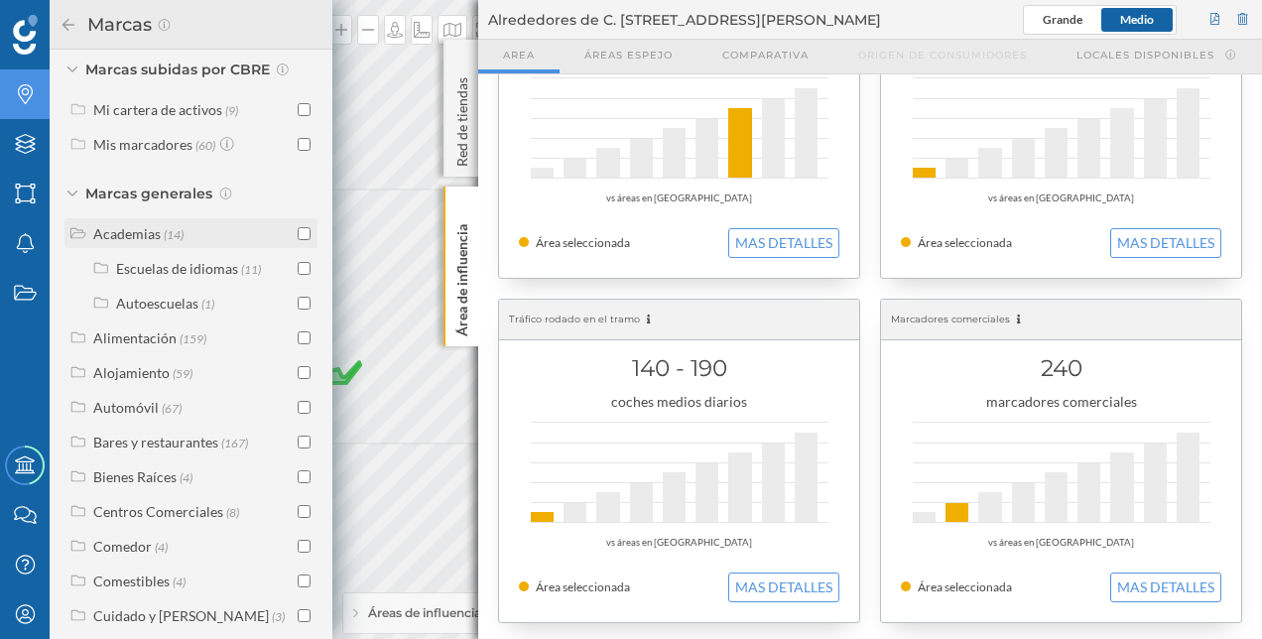
click at [298, 240] on input "checkbox" at bounding box center [304, 233] width 13 height 13
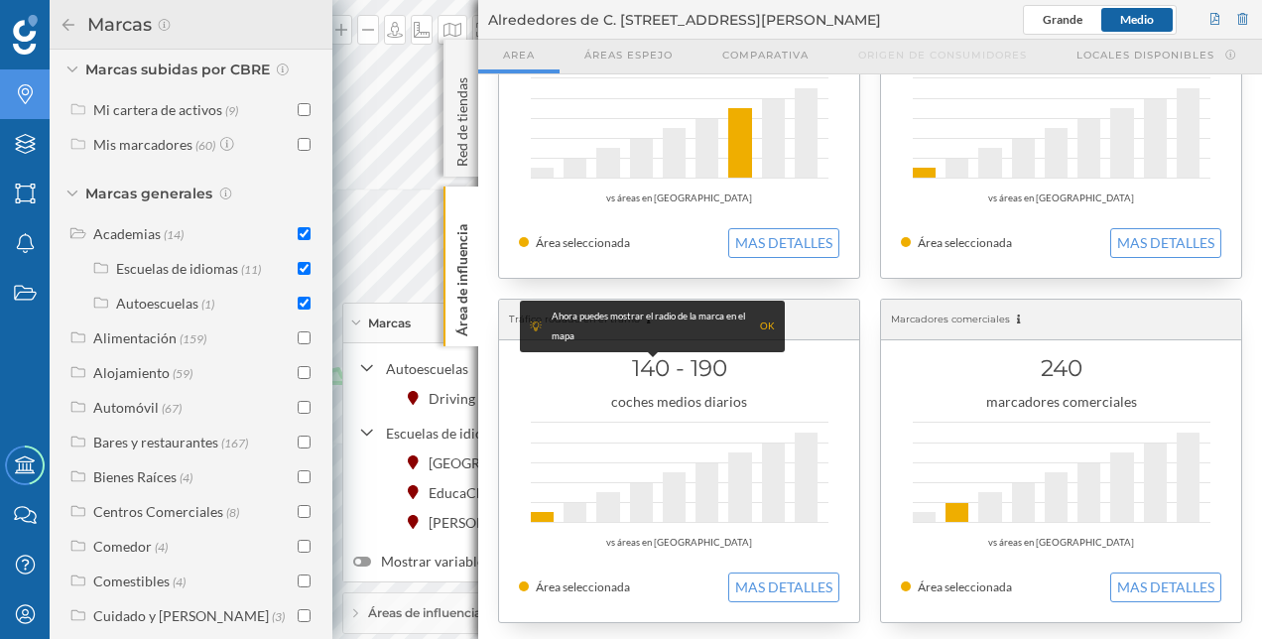
click at [298, 240] on input "checkbox" at bounding box center [304, 233] width 13 height 13
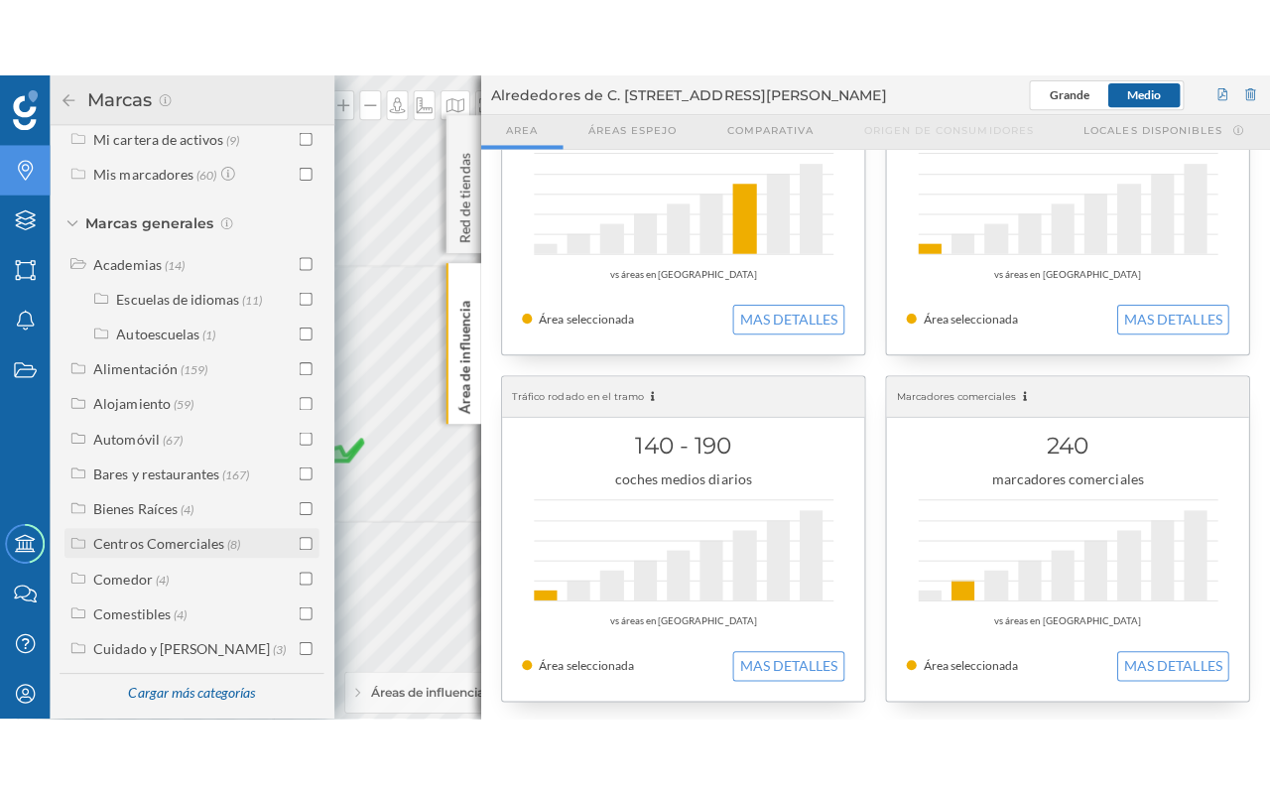
scroll to position [438, 0]
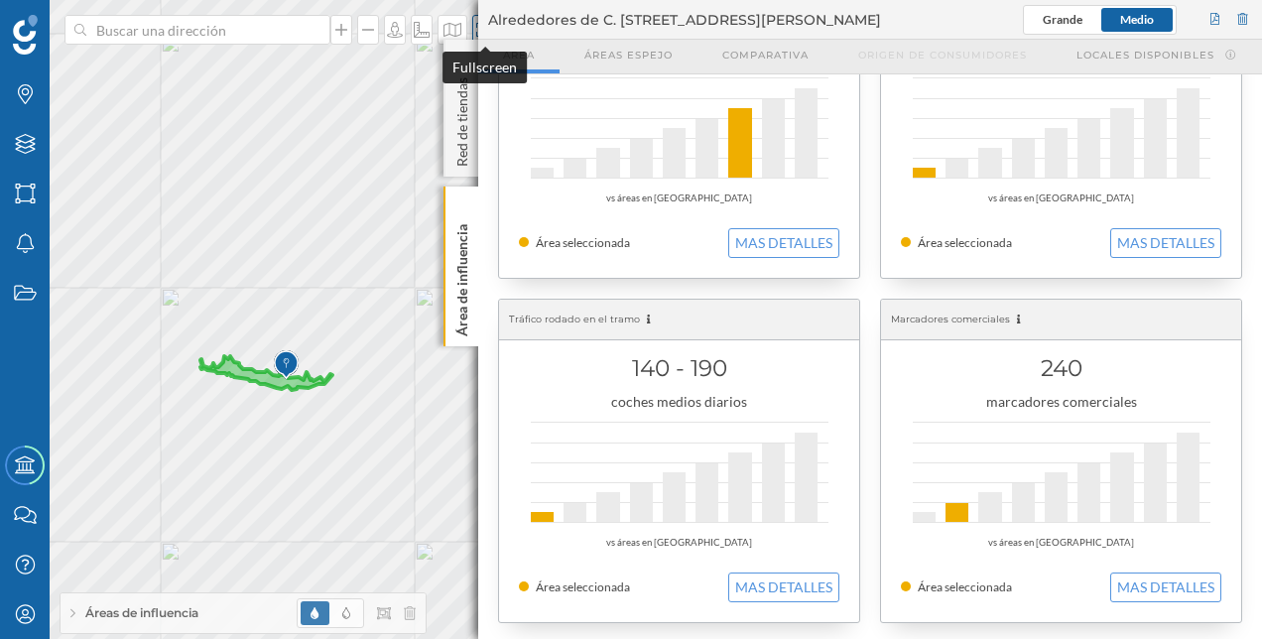
click at [476, 16] on div at bounding box center [483, 30] width 22 height 30
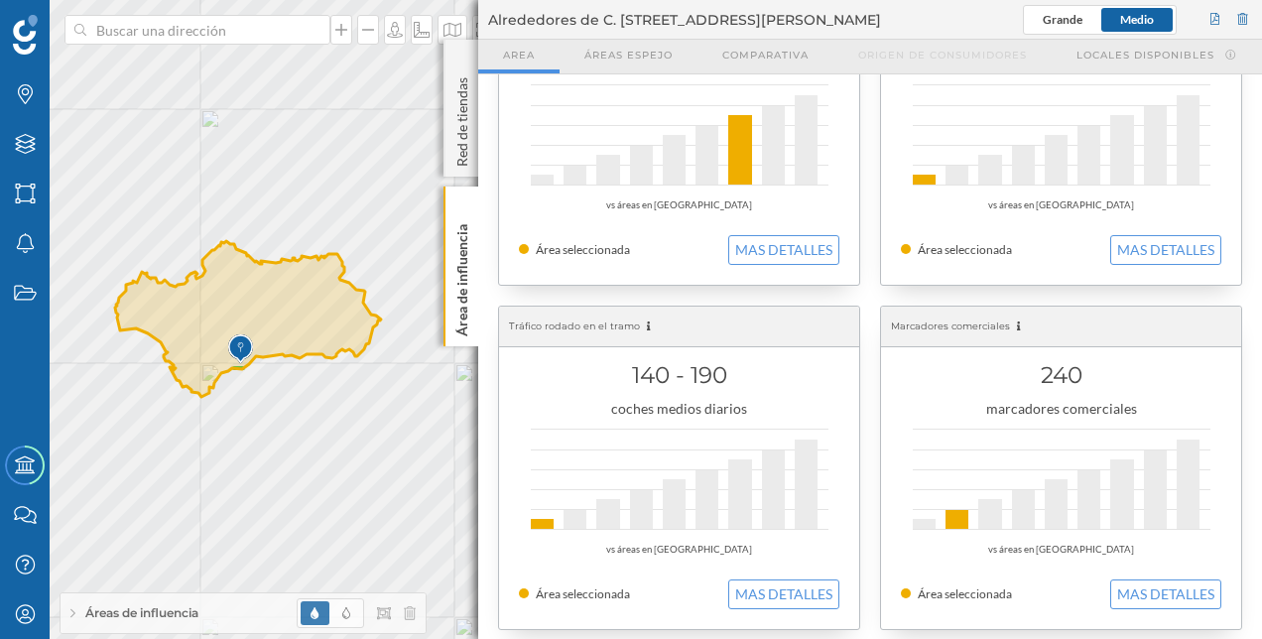
scroll to position [484, 0]
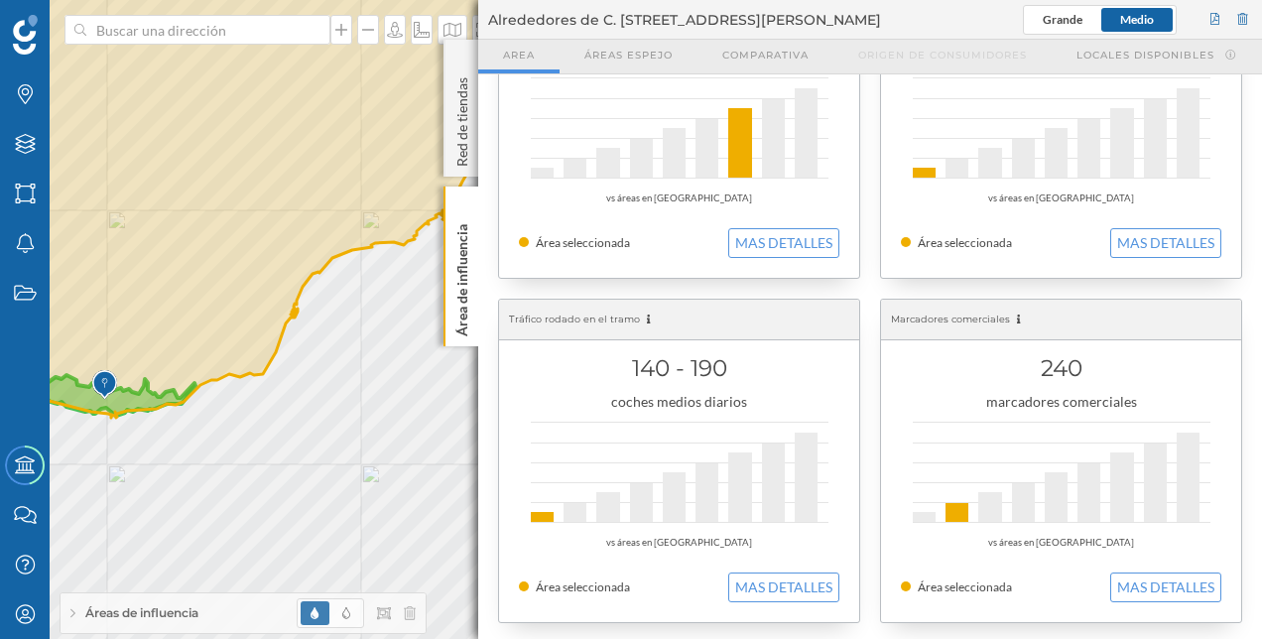
click at [115, 395] on img at bounding box center [104, 385] width 25 height 40
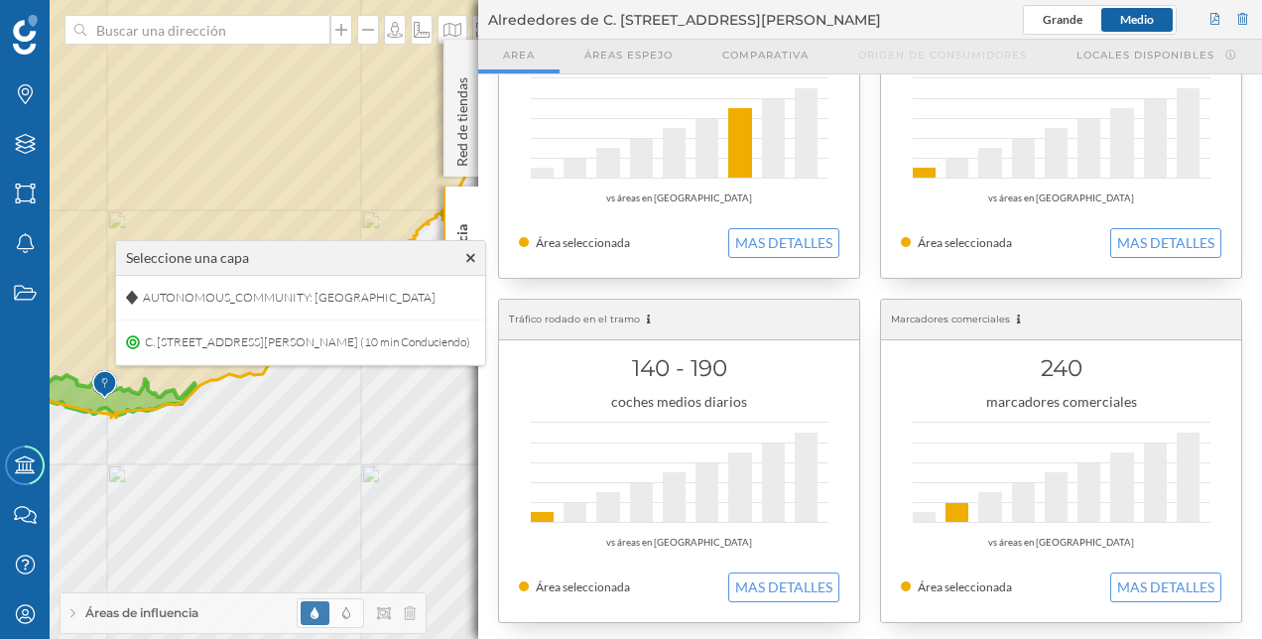
click at [122, 393] on icon at bounding box center [64, 380] width 264 height 69
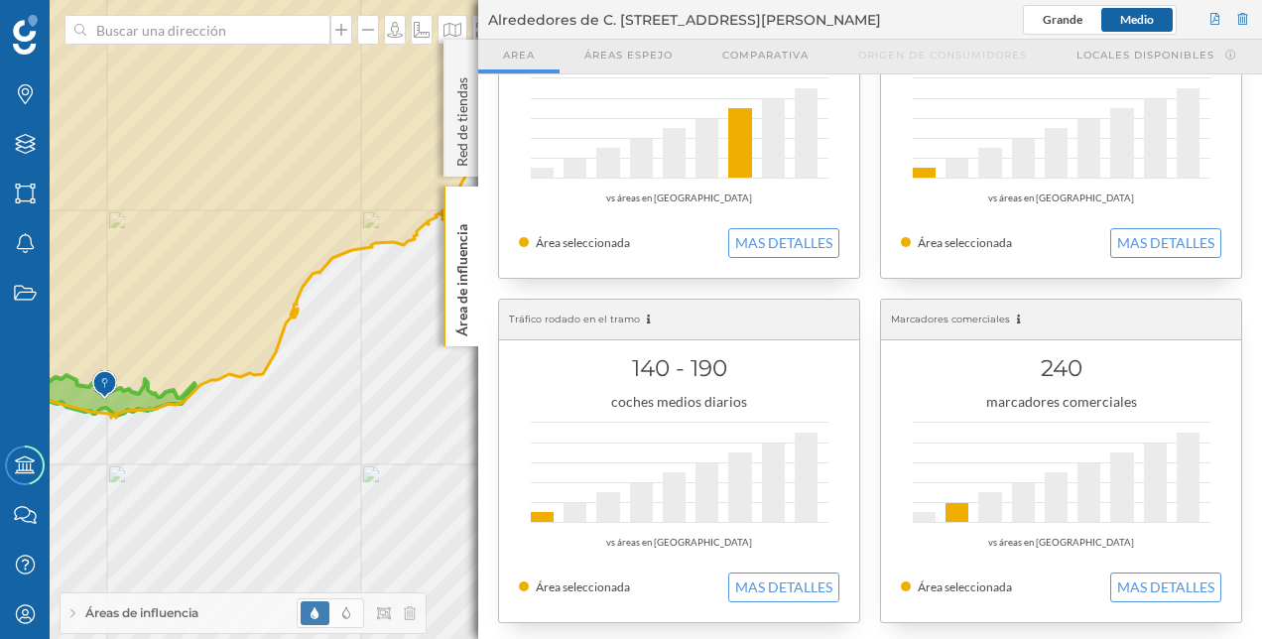
click at [101, 385] on img at bounding box center [104, 385] width 25 height 40
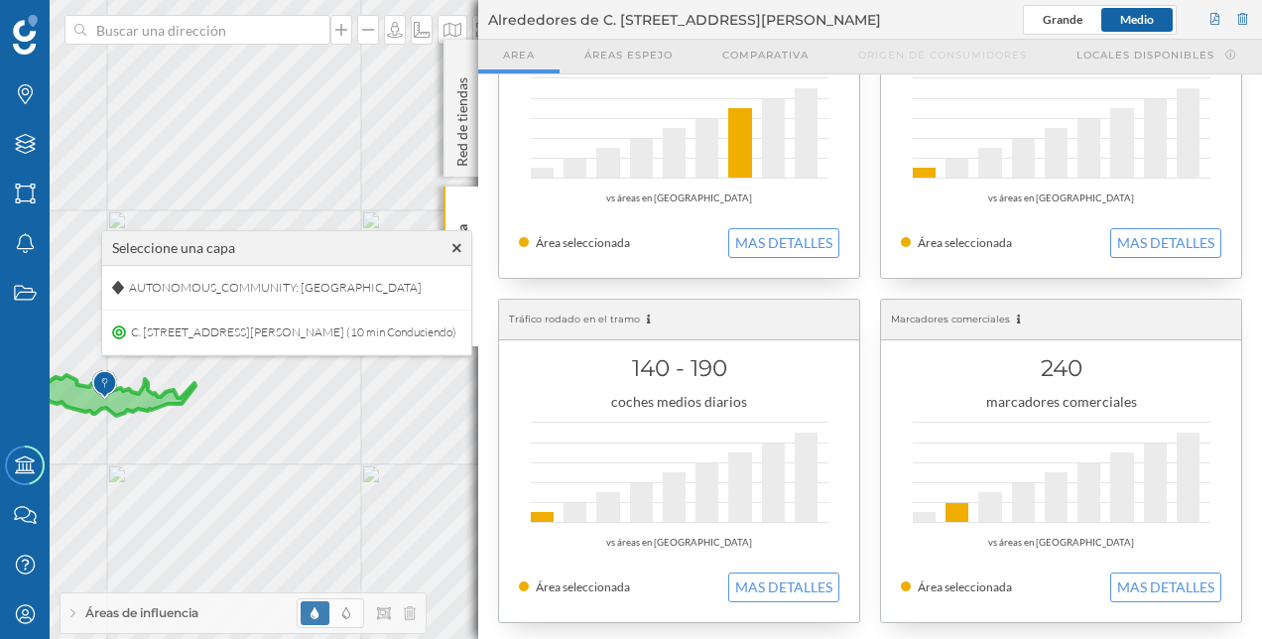
click at [139, 400] on icon at bounding box center [64, 380] width 264 height 69
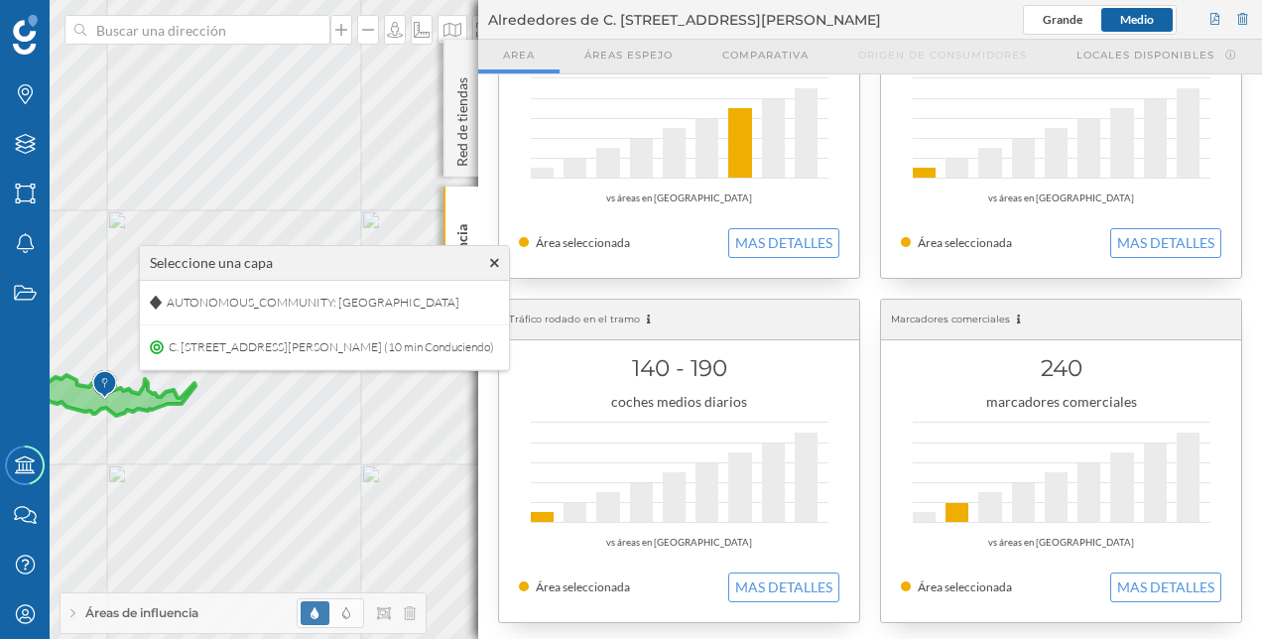
click at [139, 400] on icon at bounding box center [64, 380] width 264 height 69
click at [29, 146] on icon at bounding box center [25, 144] width 20 height 20
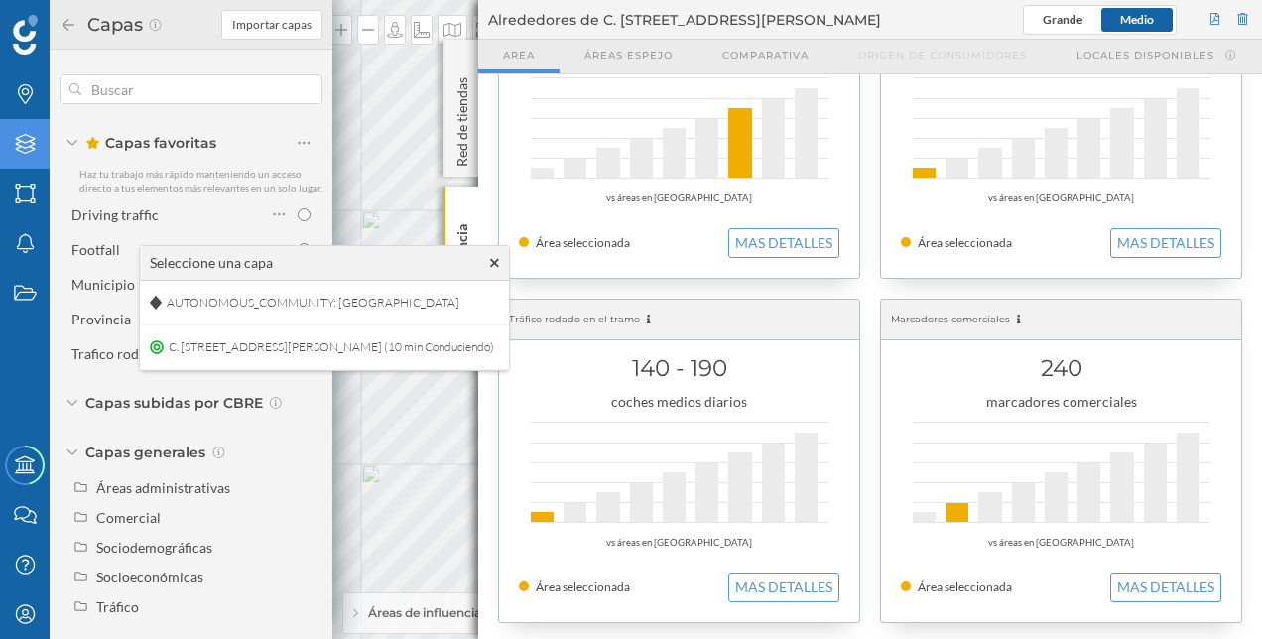
scroll to position [26, 0]
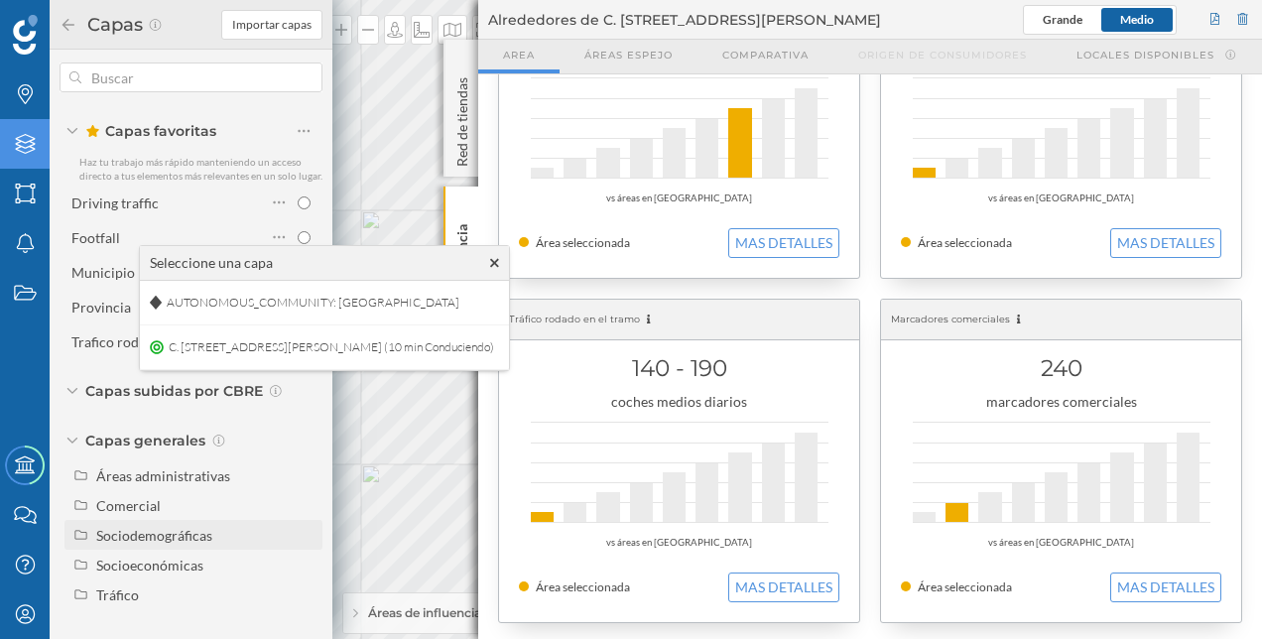
click at [148, 535] on div "Sociodemográficas" at bounding box center [154, 535] width 116 height 17
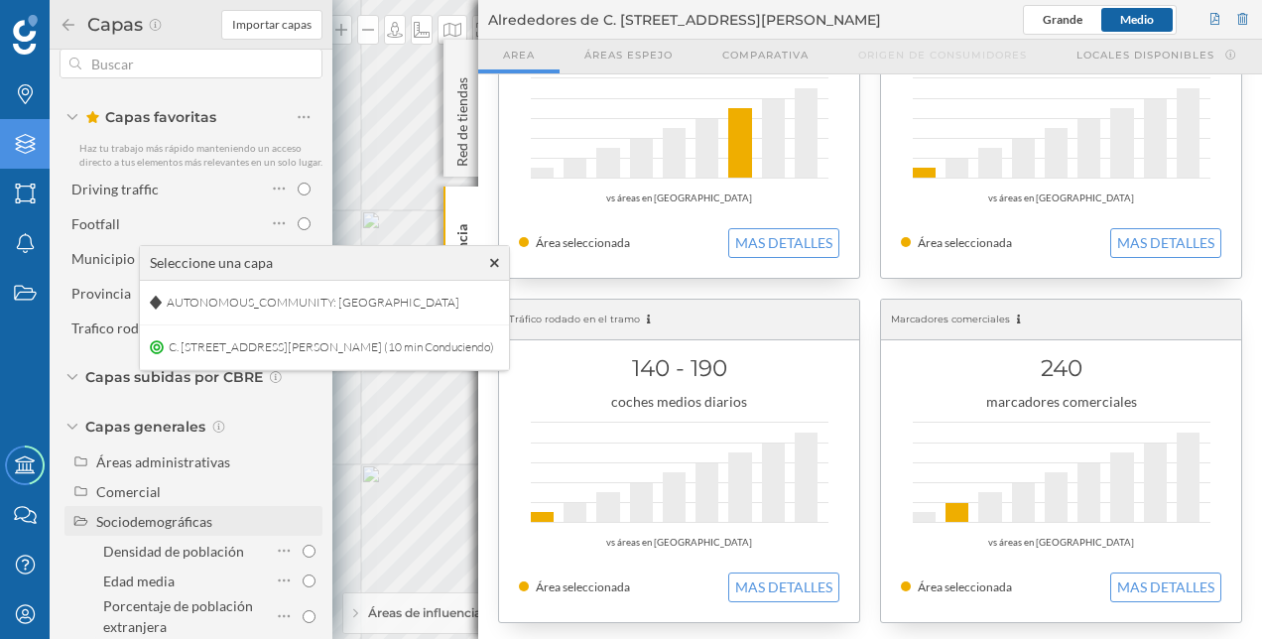
scroll to position [224, 0]
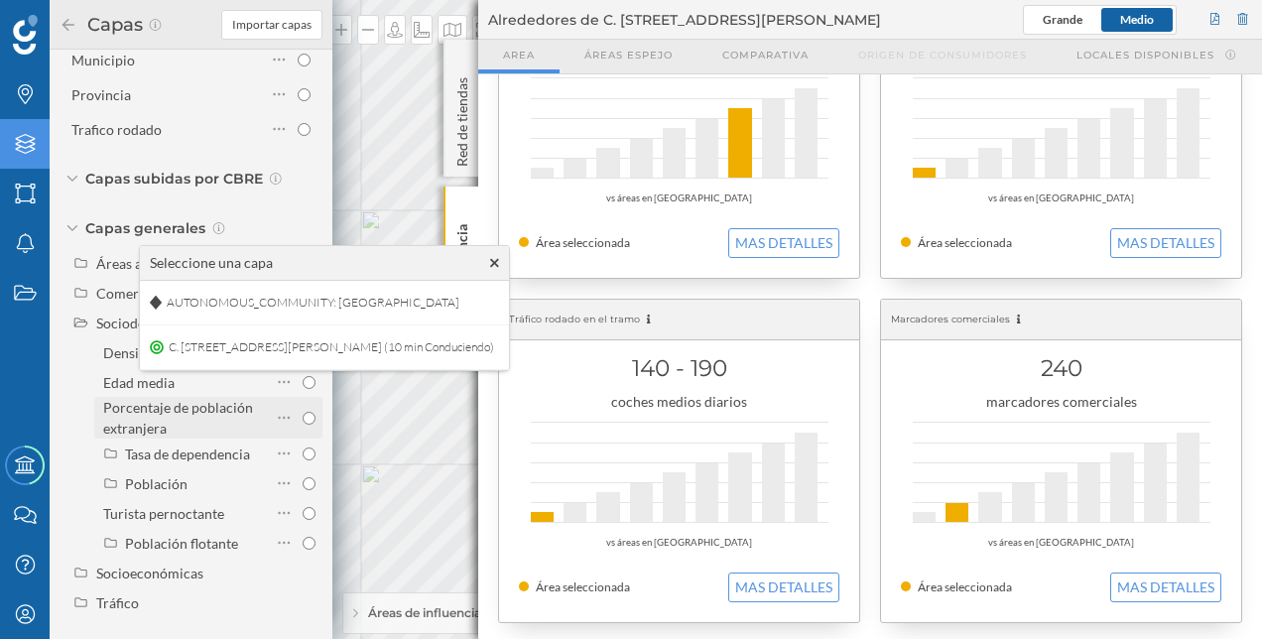
click at [195, 418] on div "Porcentaje de población extranjera" at bounding box center [178, 418] width 150 height 38
click at [303, 418] on input "Porcentaje de población extranjera" at bounding box center [309, 418] width 13 height 13
radio input "true"
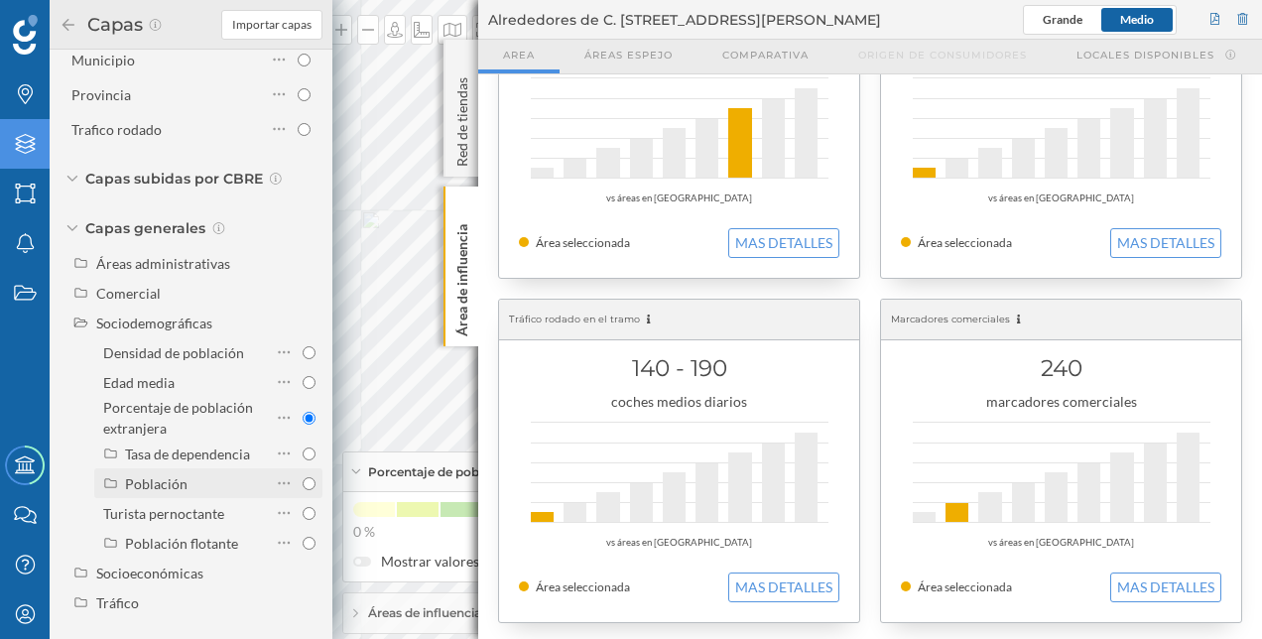
click at [303, 490] on input "radio" at bounding box center [309, 483] width 13 height 13
radio input "true"
